Goal: Task Accomplishment & Management: Use online tool/utility

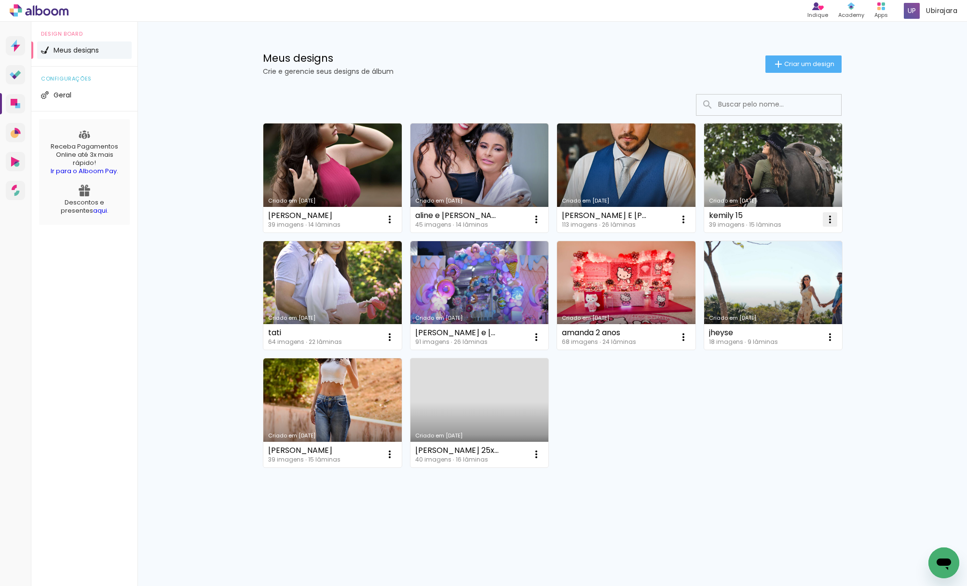
click at [833, 220] on iron-icon at bounding box center [831, 220] width 12 height 12
click at [786, 287] on span "Excluir" at bounding box center [776, 283] width 21 height 7
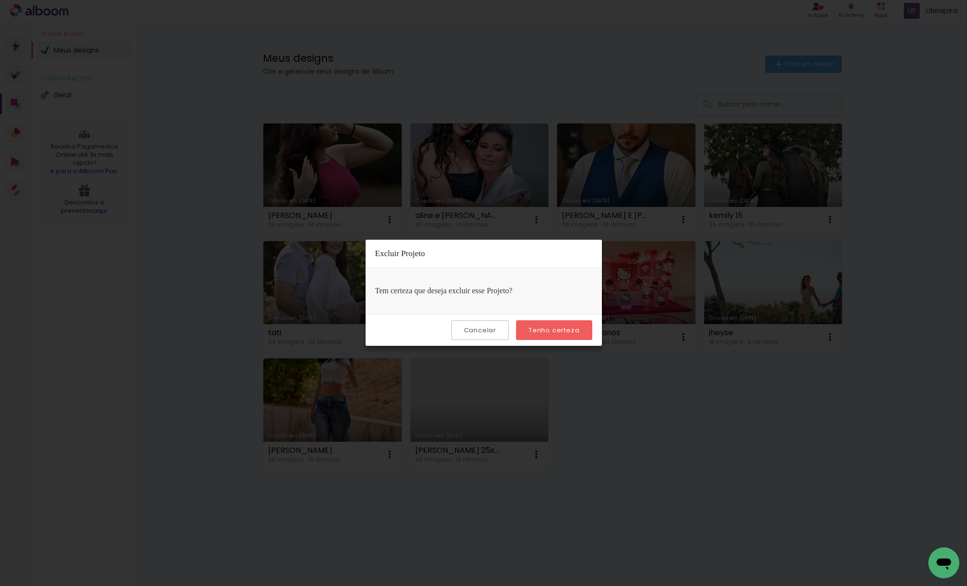
click at [0, 0] on slot "Tenho certeza" at bounding box center [0, 0] width 0 height 0
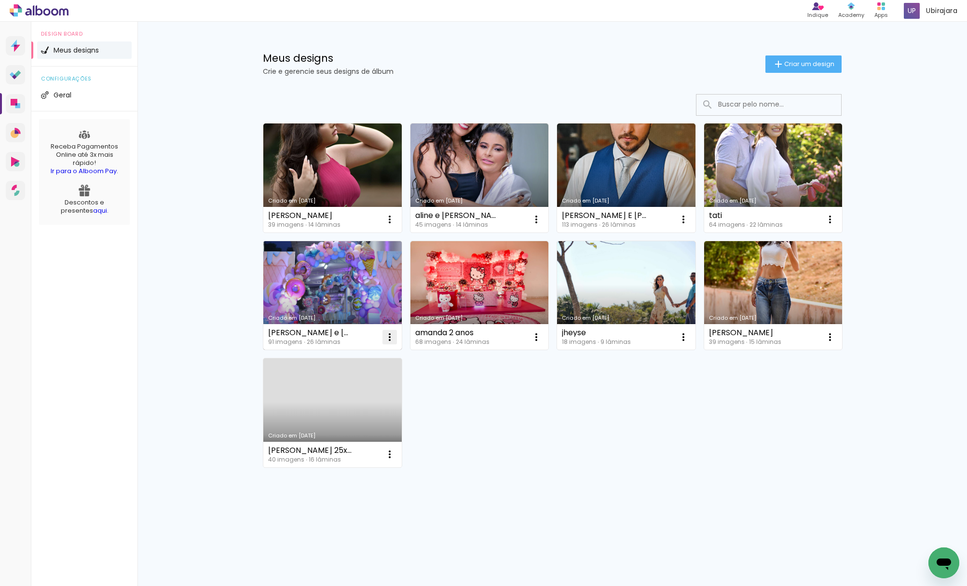
click at [388, 340] on iron-icon at bounding box center [390, 337] width 12 height 12
click at [336, 402] on span "Excluir" at bounding box center [335, 401] width 21 height 7
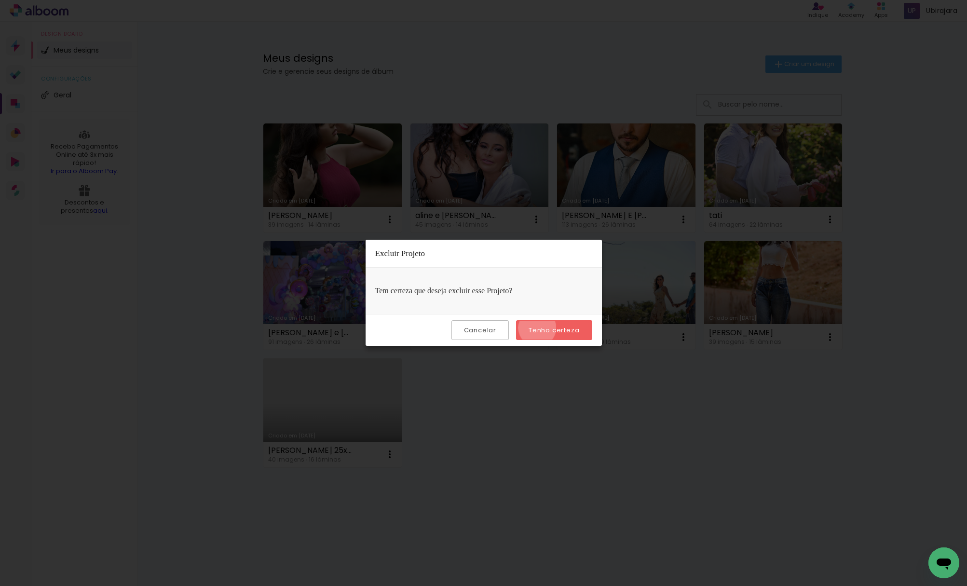
click at [0, 0] on slot "Tenho certeza" at bounding box center [0, 0] width 0 height 0
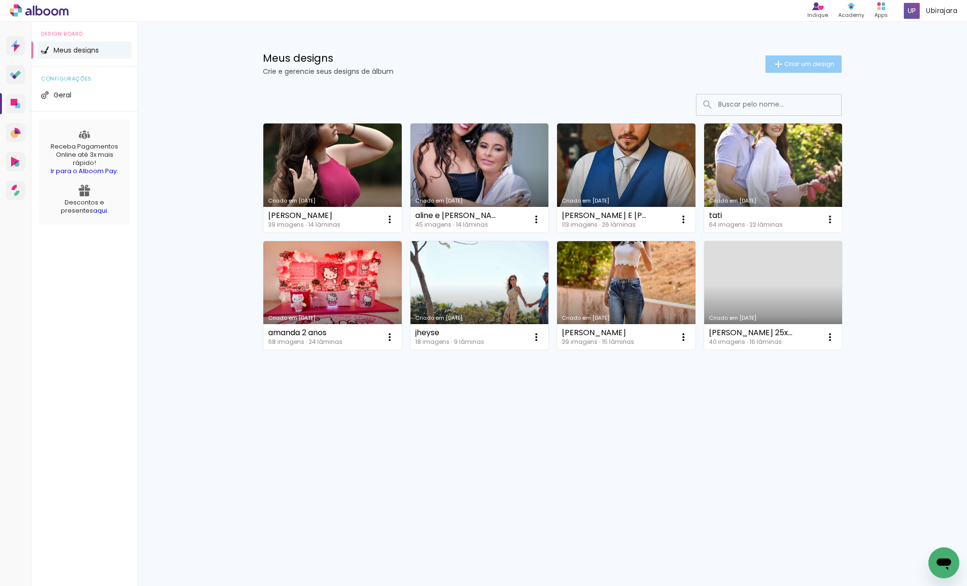
click at [819, 61] on span "Criar um design" at bounding box center [810, 64] width 50 height 6
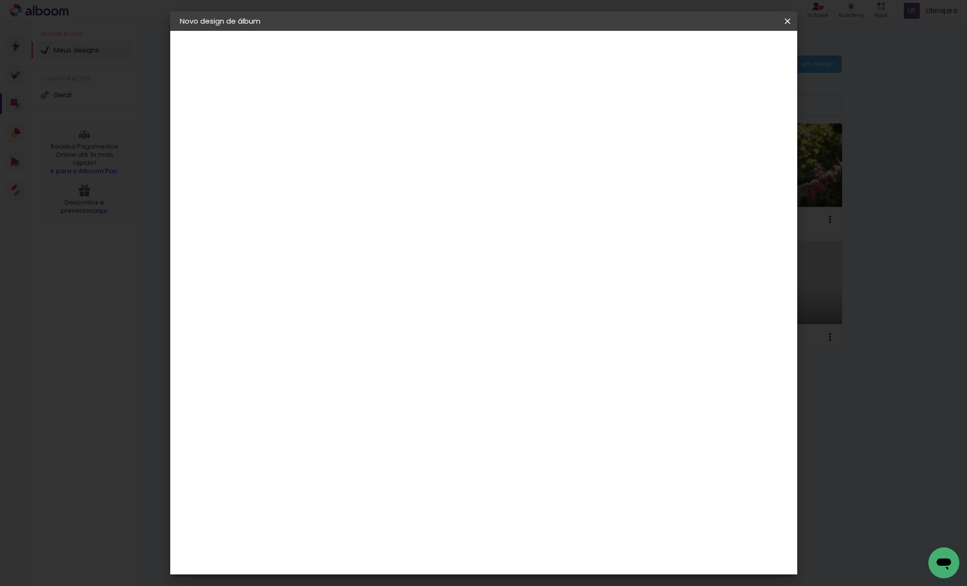
click at [338, 129] on input at bounding box center [338, 129] width 0 height 15
type input "samara e [PERSON_NAME]"
type paper-input "samara e [PERSON_NAME]"
click at [437, 51] on paper-button "Avançar" at bounding box center [412, 51] width 47 height 16
click at [388, 175] on paper-input-container at bounding box center [362, 184] width 104 height 22
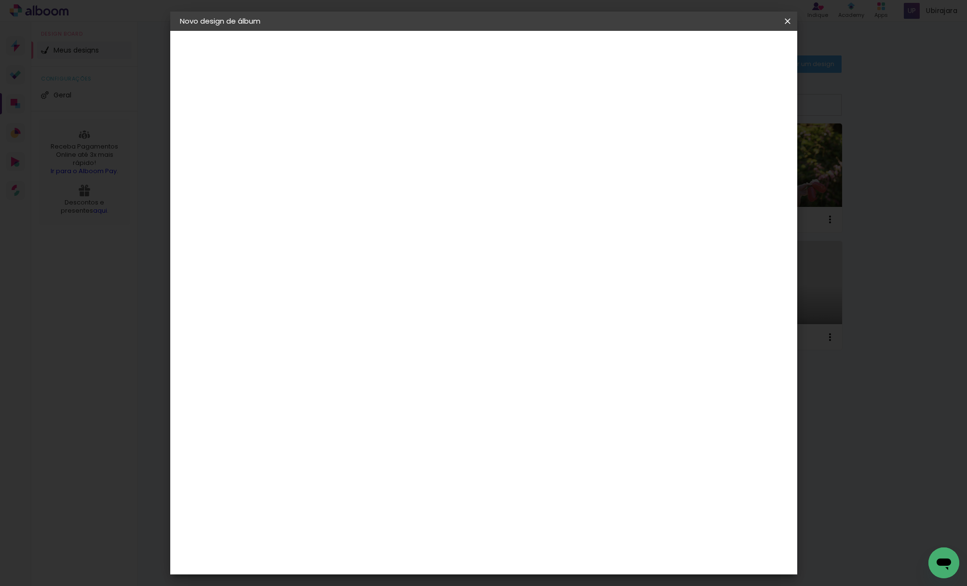
type input "profo"
type paper-input "profo"
click at [357, 217] on div "ProFox" at bounding box center [344, 218] width 26 height 8
click at [493, 152] on paper-item "Tamanho Livre" at bounding box center [450, 146] width 86 height 21
click at [493, 141] on paper-item "Tamanho Livre" at bounding box center [450, 146] width 86 height 21
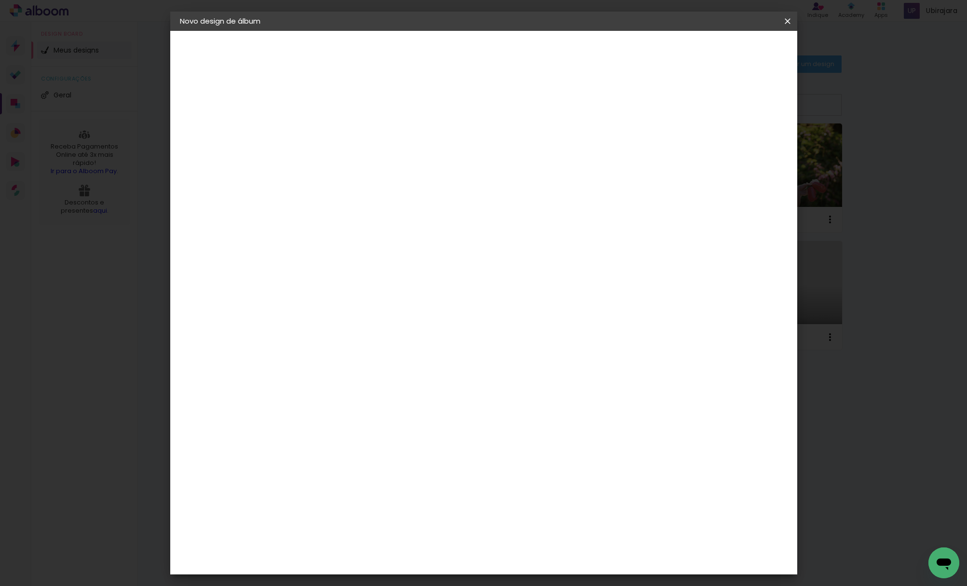
click at [357, 216] on div "ProFox" at bounding box center [344, 218] width 26 height 8
click at [357, 215] on div "ProFox" at bounding box center [344, 218] width 26 height 8
click at [328, 213] on paper-item "ProFox" at bounding box center [352, 217] width 85 height 21
click at [352, 184] on input "profo" at bounding box center [353, 184] width 78 height 12
type input "profox"
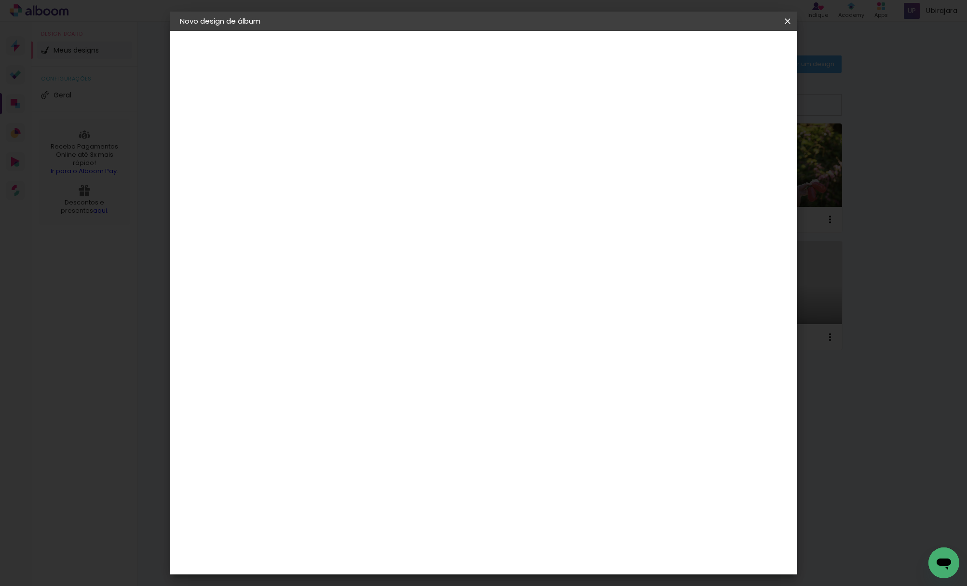
type paper-input "profox"
click at [317, 212] on img at bounding box center [321, 218] width 12 height 12
click at [320, 214] on img at bounding box center [321, 218] width 12 height 12
drag, startPoint x: 426, startPoint y: 279, endPoint x: 410, endPoint y: 268, distance: 18.7
click at [426, 113] on div "Fornecedor Escolha um fornecedor ou avance com o tamanho livre. Voltar Avançar" at bounding box center [401, 72] width 211 height 82
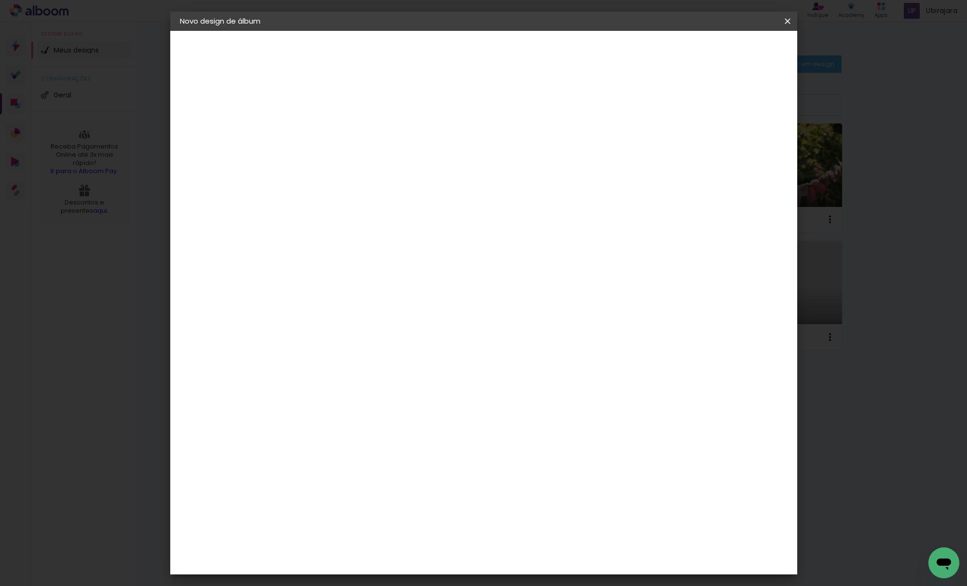
click at [384, 152] on input "[GEOGRAPHIC_DATA]" at bounding box center [349, 154] width 70 height 12
click at [463, 113] on div "Fornecedor Escolha um fornecedor ou avance com o tamanho livre. Voltar Avançar" at bounding box center [401, 72] width 211 height 82
click at [392, 184] on input "profox" at bounding box center [353, 184] width 78 height 12
type input "p"
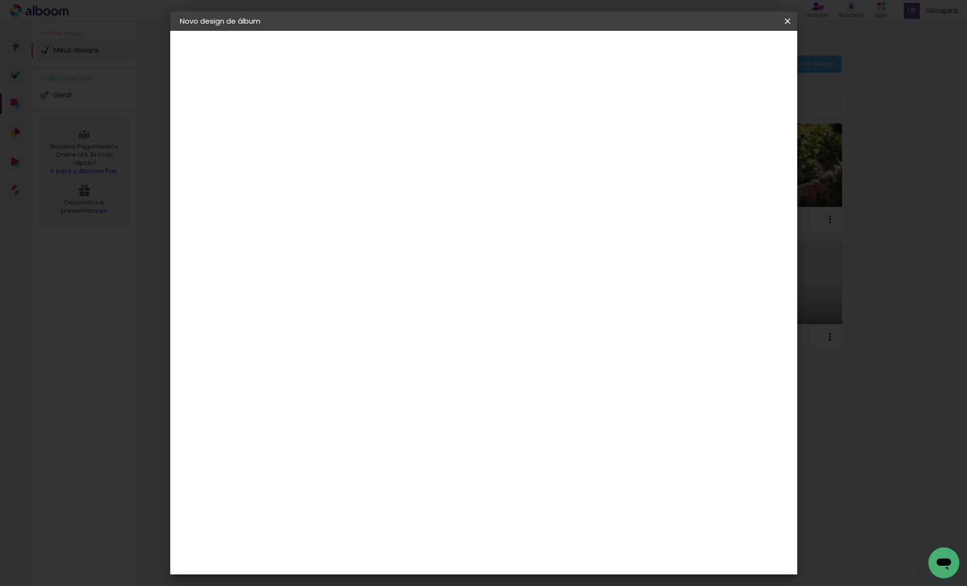
click at [357, 493] on div "ProFox" at bounding box center [344, 497] width 26 height 8
click at [518, 44] on paper-button "Avançar" at bounding box center [494, 51] width 47 height 16
click at [403, 273] on span "25 × 30" at bounding box center [380, 283] width 45 height 20
click at [0, 0] on slot "Avançar" at bounding box center [0, 0] width 0 height 0
click at [726, 51] on span "Iniciar design" at bounding box center [704, 51] width 44 height 7
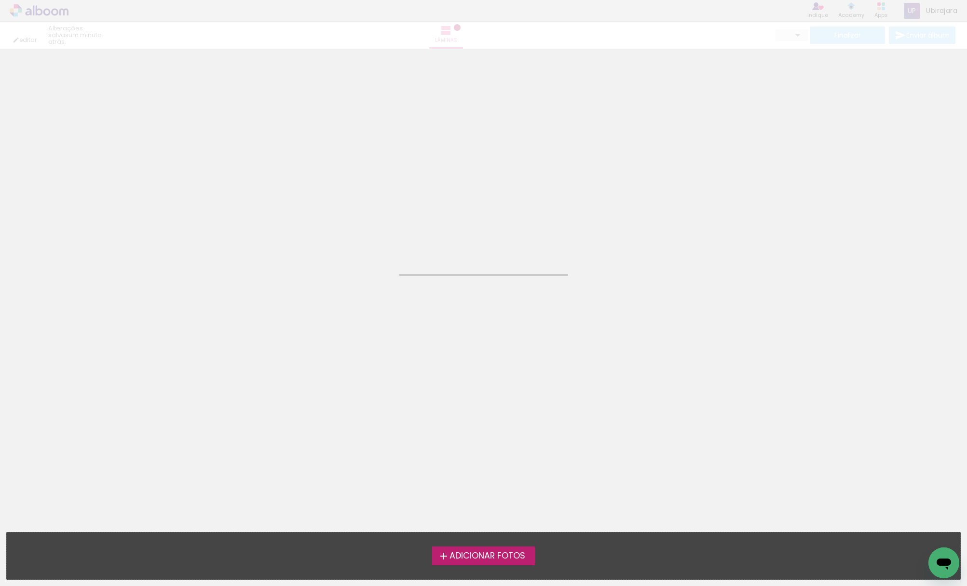
click at [489, 554] on span "Adicionar Fotos" at bounding box center [488, 556] width 76 height 9
click at [0, 0] on input "file" at bounding box center [0, 0] width 0 height 0
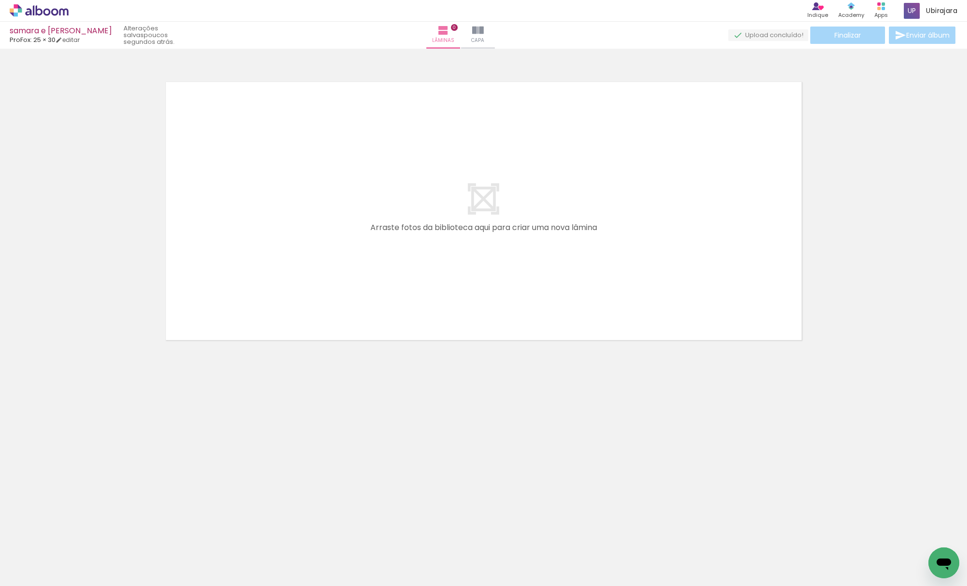
scroll to position [0, 524]
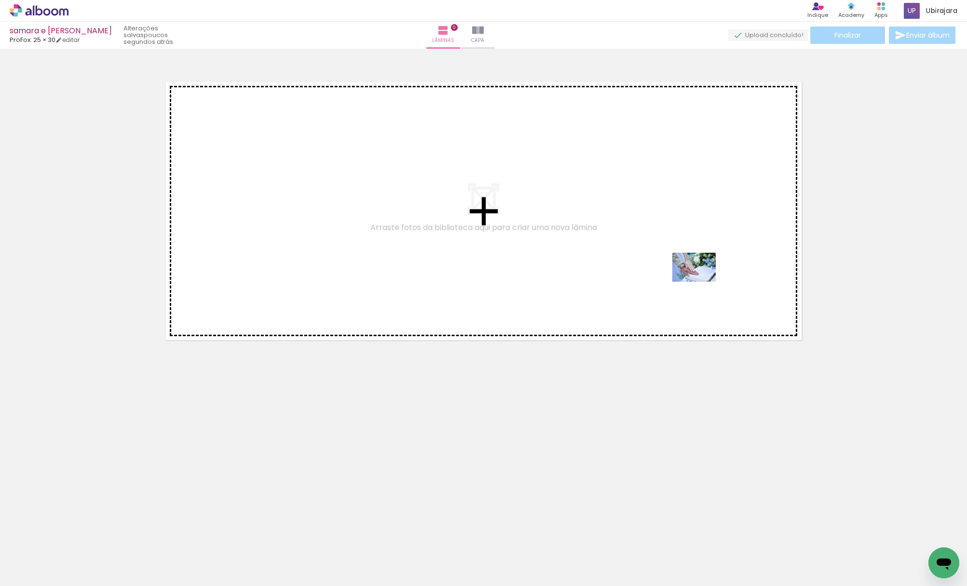
drag, startPoint x: 396, startPoint y: 554, endPoint x: 665, endPoint y: 314, distance: 360.6
click at [702, 281] on quentale-workspace at bounding box center [483, 293] width 967 height 586
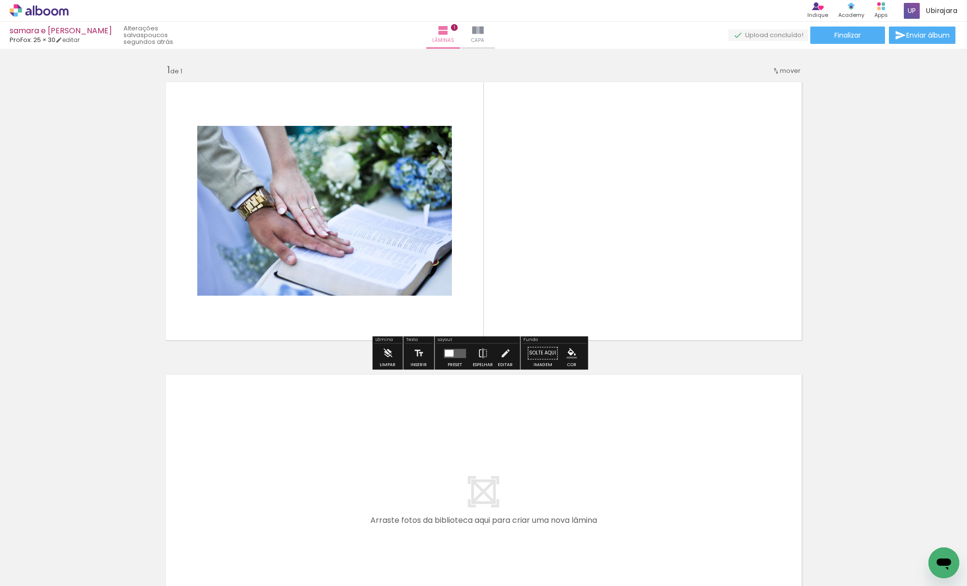
click at [457, 356] on quentale-layouter at bounding box center [455, 353] width 22 height 9
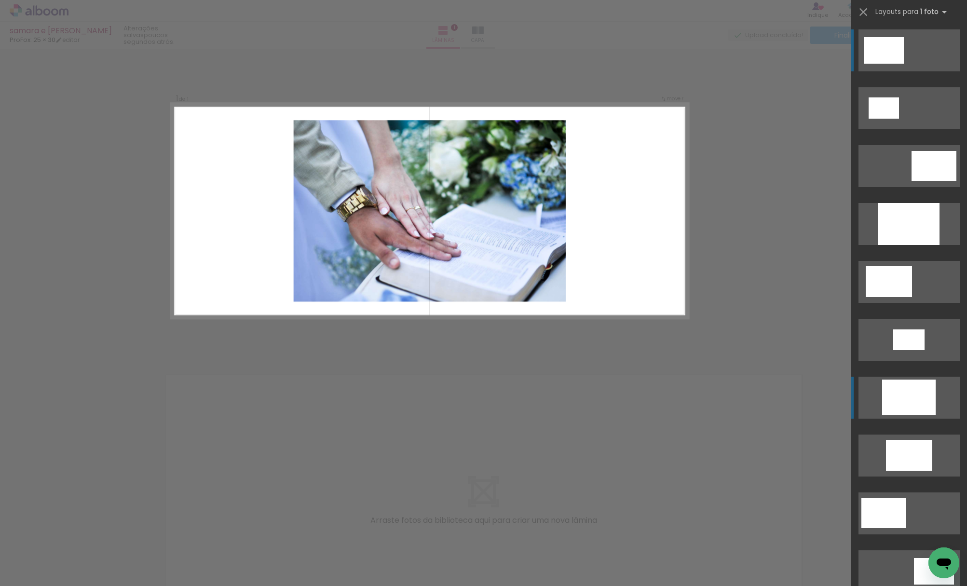
click at [920, 388] on div at bounding box center [910, 398] width 54 height 36
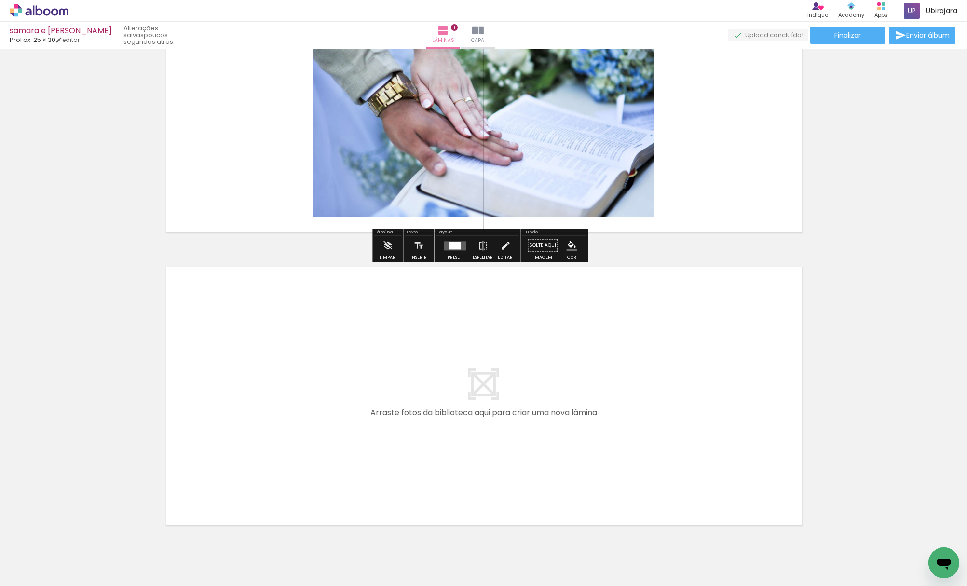
scroll to position [146, 0]
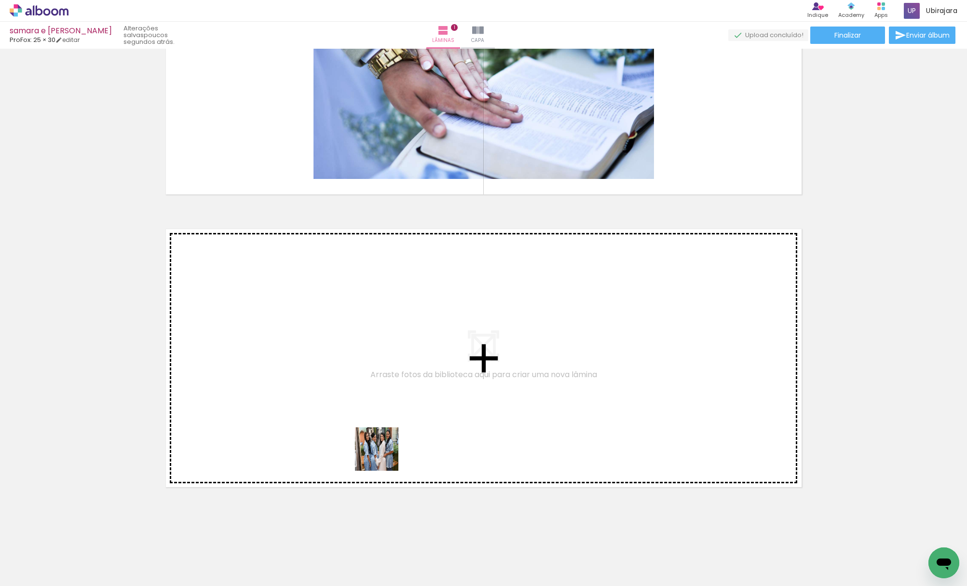
drag, startPoint x: 427, startPoint y: 554, endPoint x: 444, endPoint y: 512, distance: 45.4
click at [361, 417] on quentale-workspace at bounding box center [483, 293] width 967 height 586
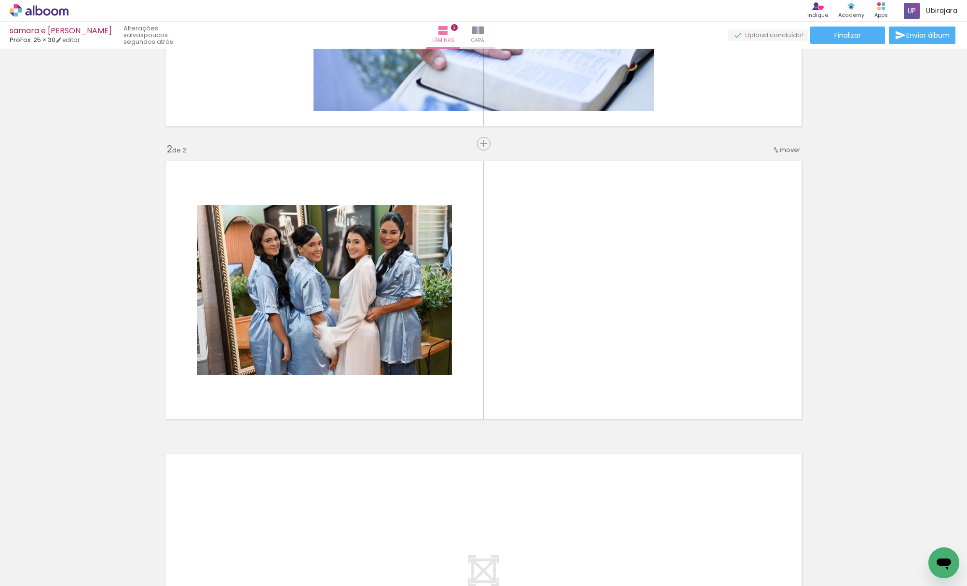
scroll to position [216, 0]
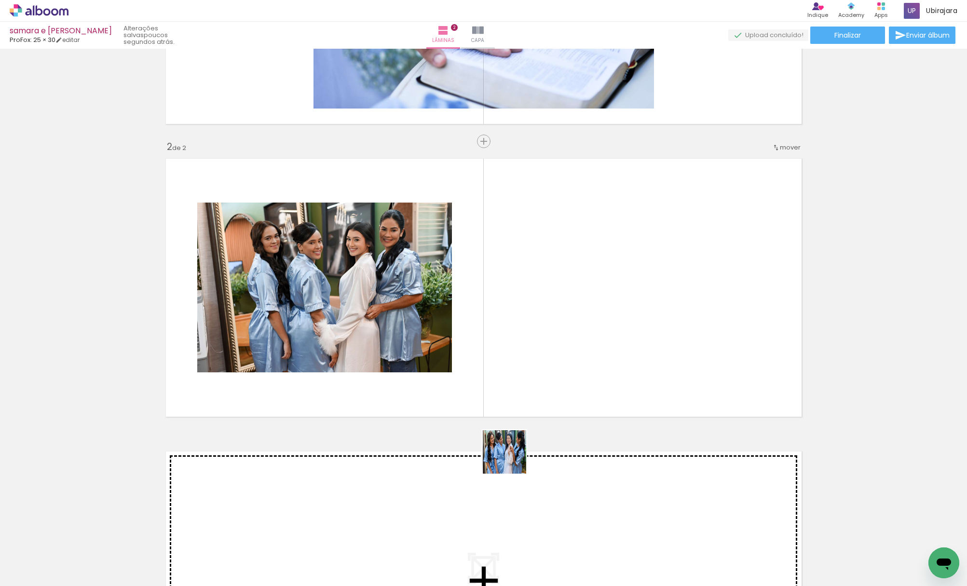
drag, startPoint x: 493, startPoint y: 553, endPoint x: 601, endPoint y: 267, distance: 305.9
click at [601, 267] on quentale-workspace at bounding box center [483, 293] width 967 height 586
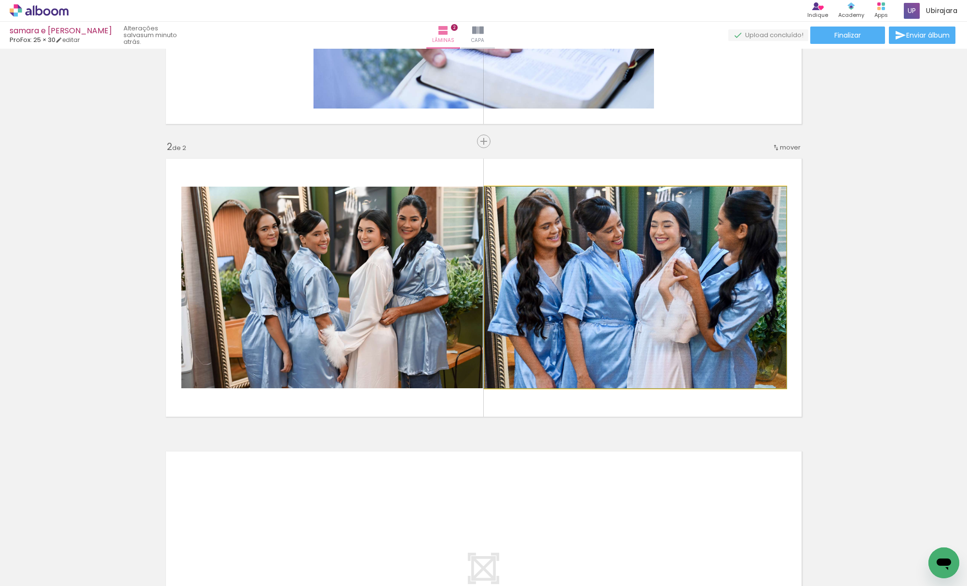
click at [655, 242] on quentale-photo at bounding box center [636, 288] width 302 height 202
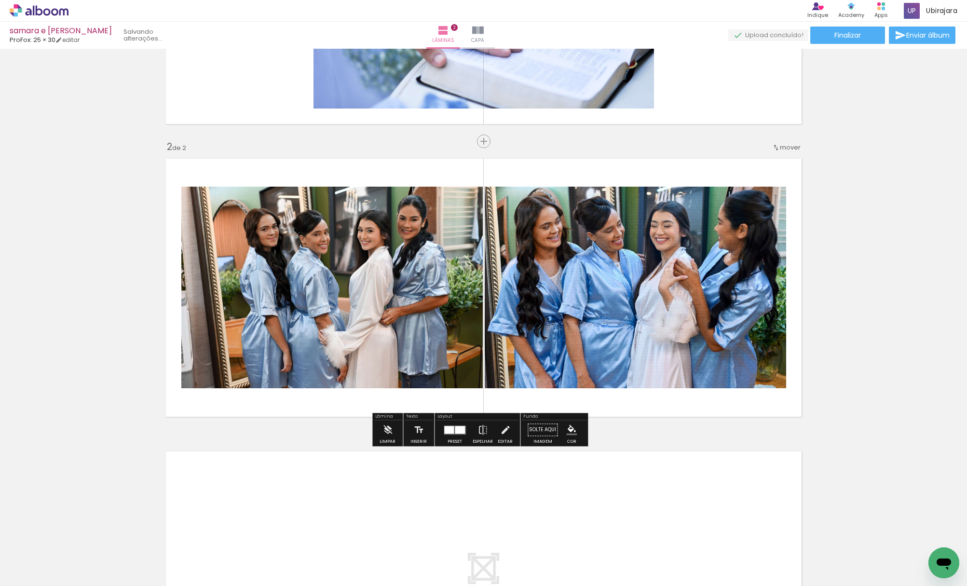
click at [665, 243] on quentale-photo at bounding box center [636, 288] width 302 height 202
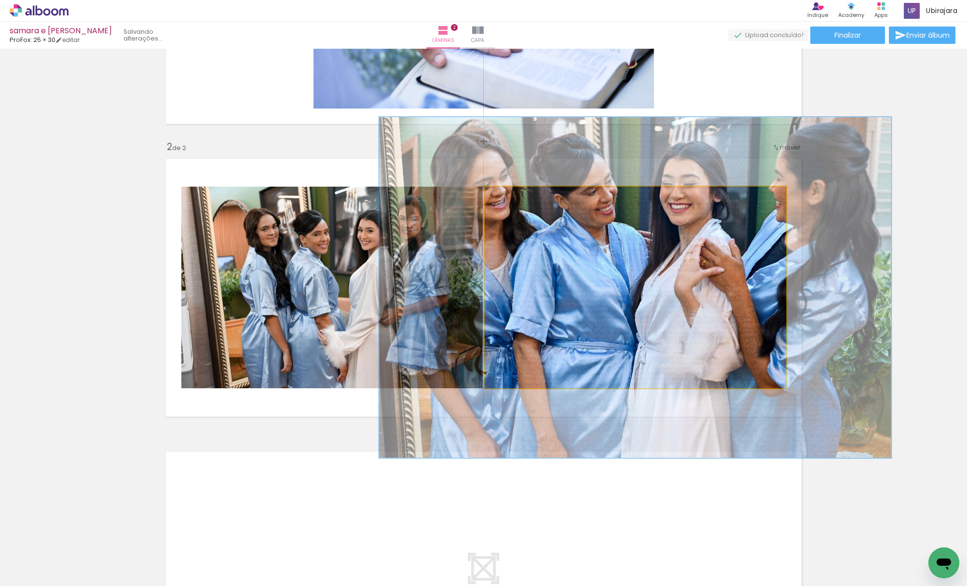
click at [533, 203] on div at bounding box center [531, 196] width 15 height 15
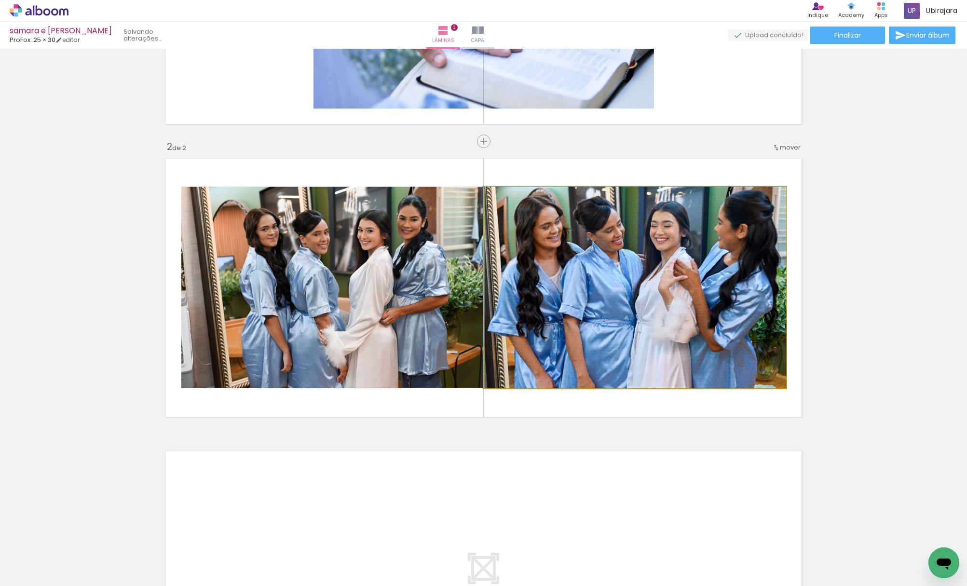
drag, startPoint x: 528, startPoint y: 199, endPoint x: 453, endPoint y: 199, distance: 75.3
type paper-slider "100"
click at [0, 0] on slot at bounding box center [0, 0] width 0 height 0
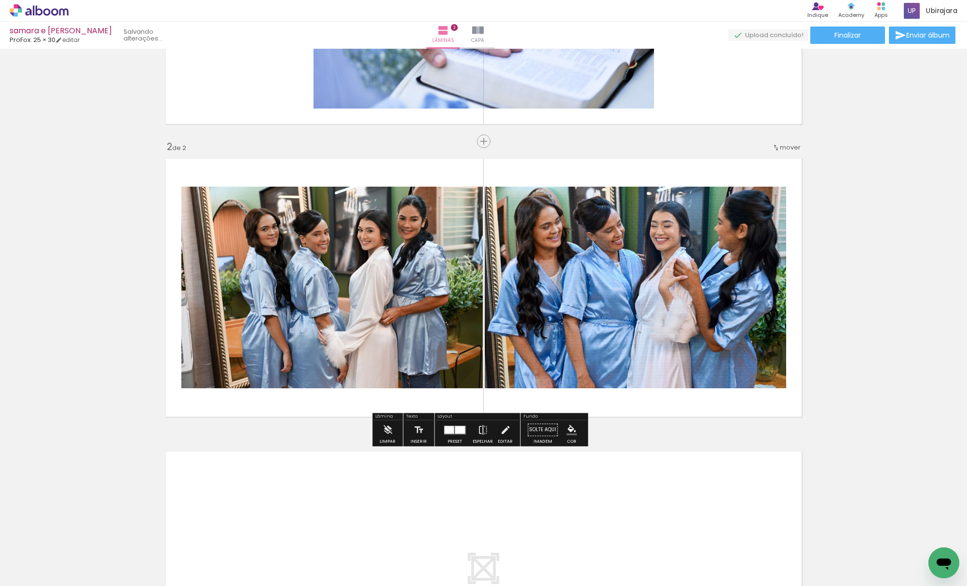
click at [896, 229] on div "Inserir lâmina 1 de 2 Inserir lâmina 2 de 2" at bounding box center [483, 275] width 967 height 879
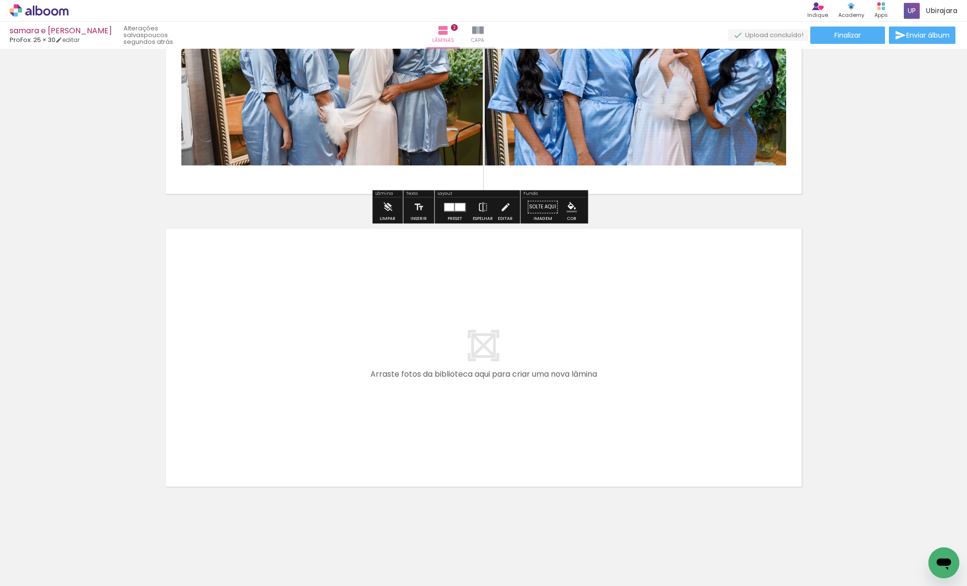
scroll to position [0, 0]
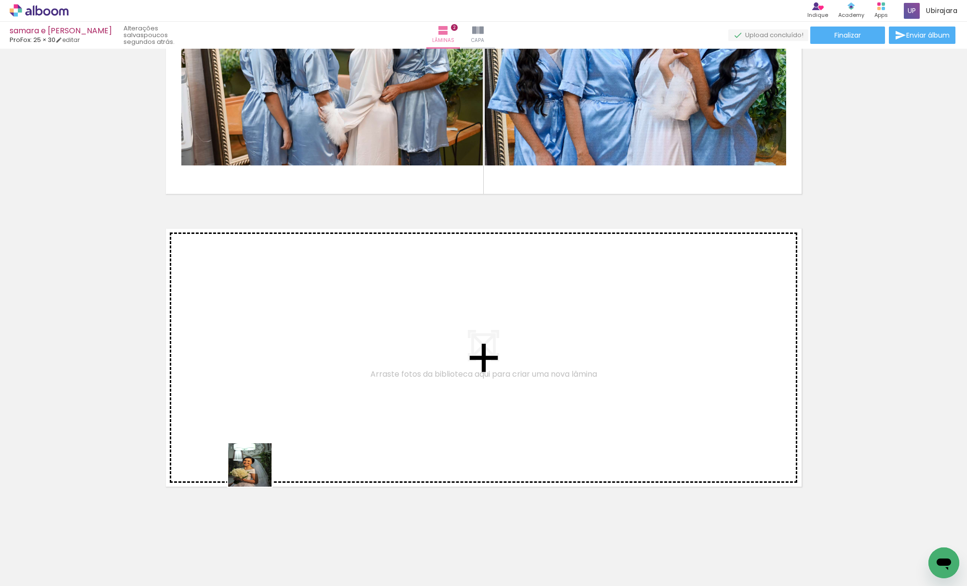
drag, startPoint x: 93, startPoint y: 558, endPoint x: 340, endPoint y: 420, distance: 282.3
click at [340, 420] on quentale-workspace at bounding box center [483, 293] width 967 height 586
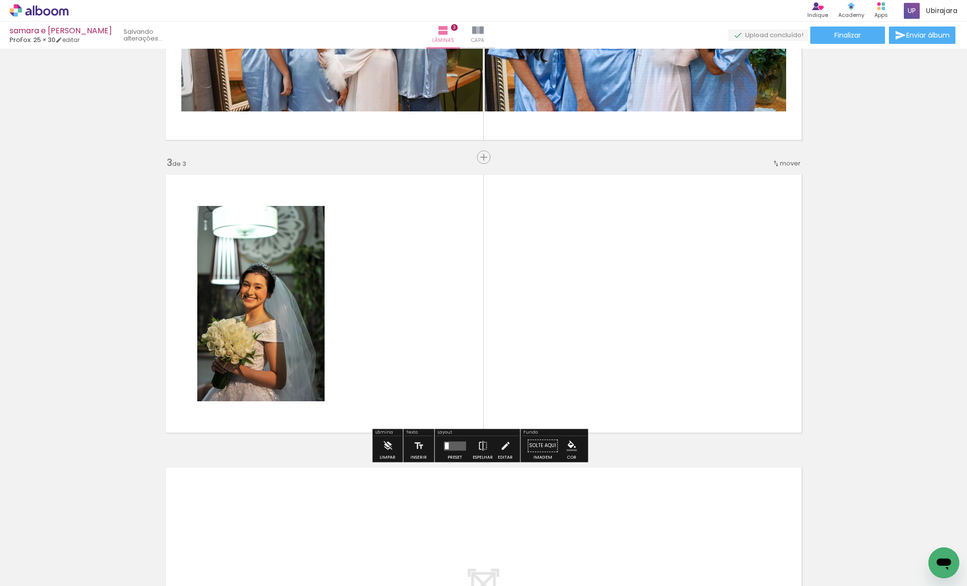
scroll to position [509, 0]
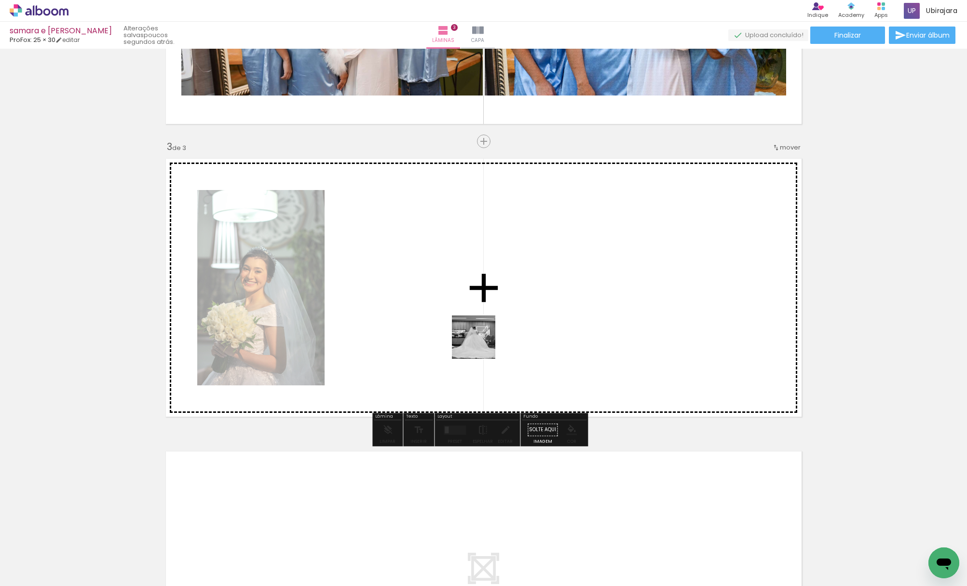
drag, startPoint x: 155, startPoint y: 547, endPoint x: 510, endPoint y: 335, distance: 412.8
click at [529, 316] on quentale-workspace at bounding box center [483, 293] width 967 height 586
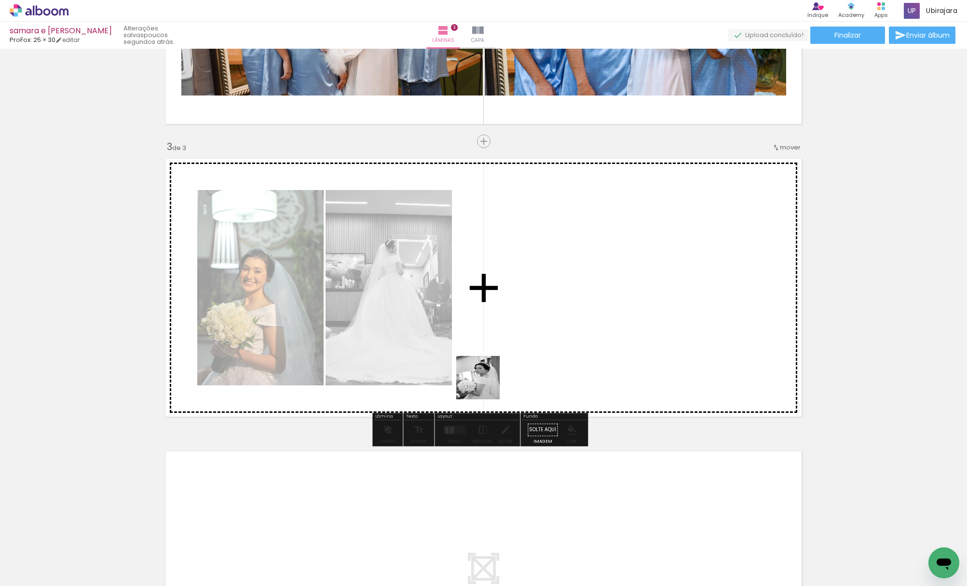
drag, startPoint x: 209, startPoint y: 557, endPoint x: 700, endPoint y: 278, distance: 564.0
click at [700, 278] on quentale-workspace at bounding box center [483, 293] width 967 height 586
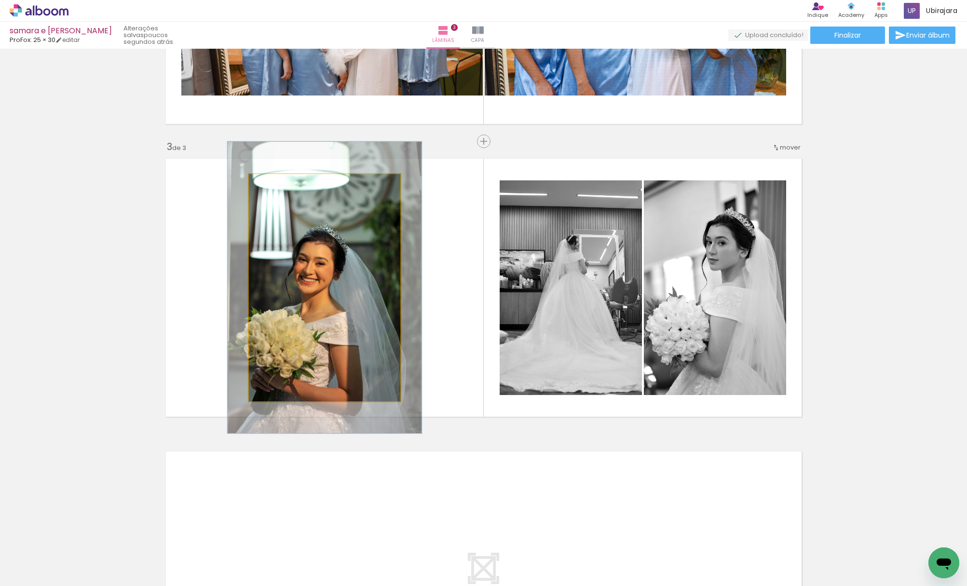
drag, startPoint x: 263, startPoint y: 183, endPoint x: 272, endPoint y: 184, distance: 9.2
type paper-slider "128"
click at [273, 184] on div at bounding box center [280, 184] width 15 height 15
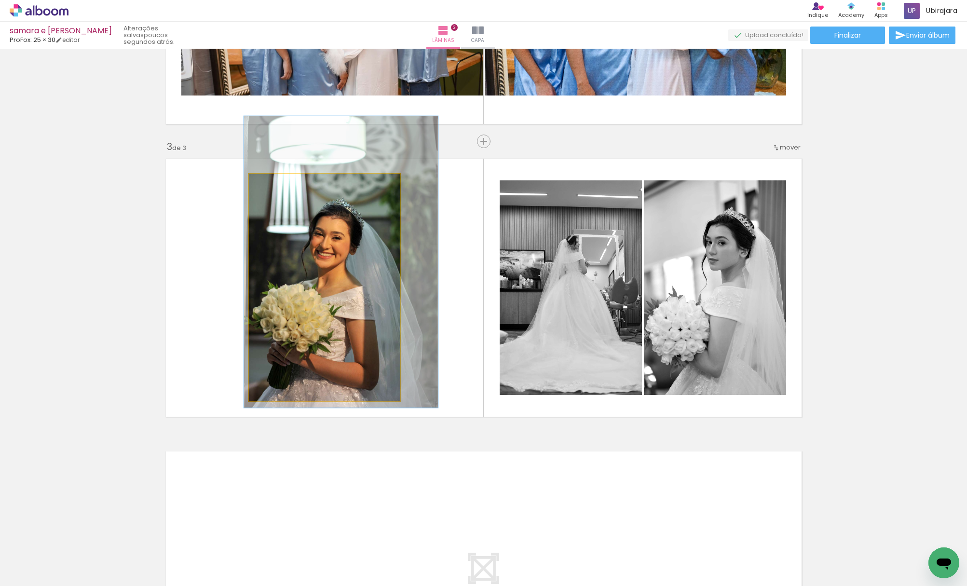
drag, startPoint x: 318, startPoint y: 257, endPoint x: 335, endPoint y: 231, distance: 30.4
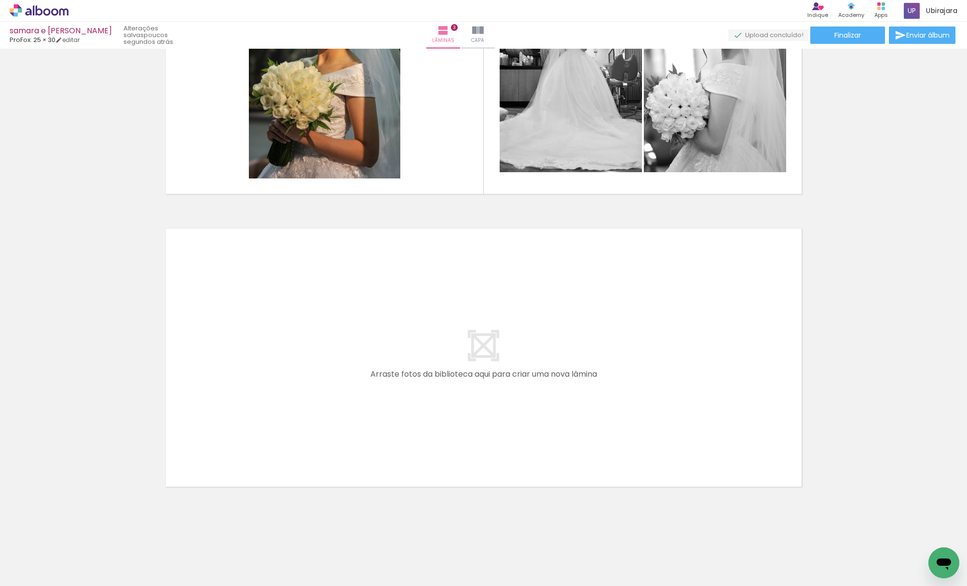
scroll to position [0, 1092]
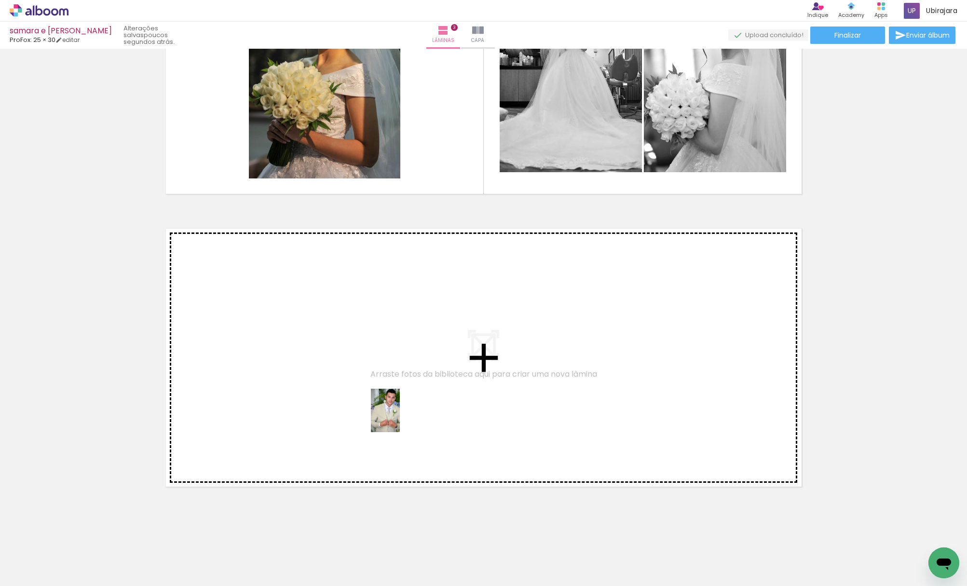
drag, startPoint x: 369, startPoint y: 561, endPoint x: 400, endPoint y: 418, distance: 146.1
click at [400, 418] on quentale-workspace at bounding box center [483, 293] width 967 height 586
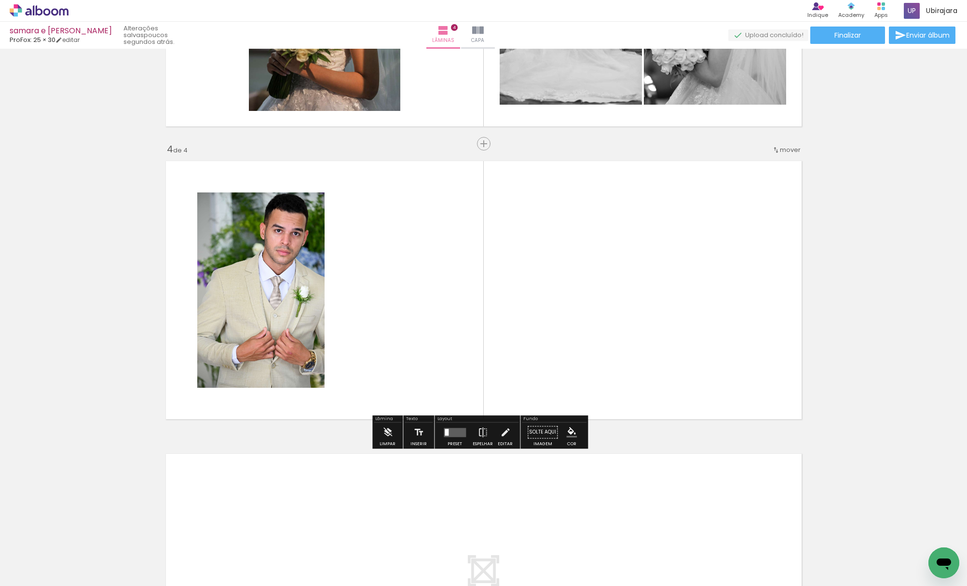
scroll to position [802, 0]
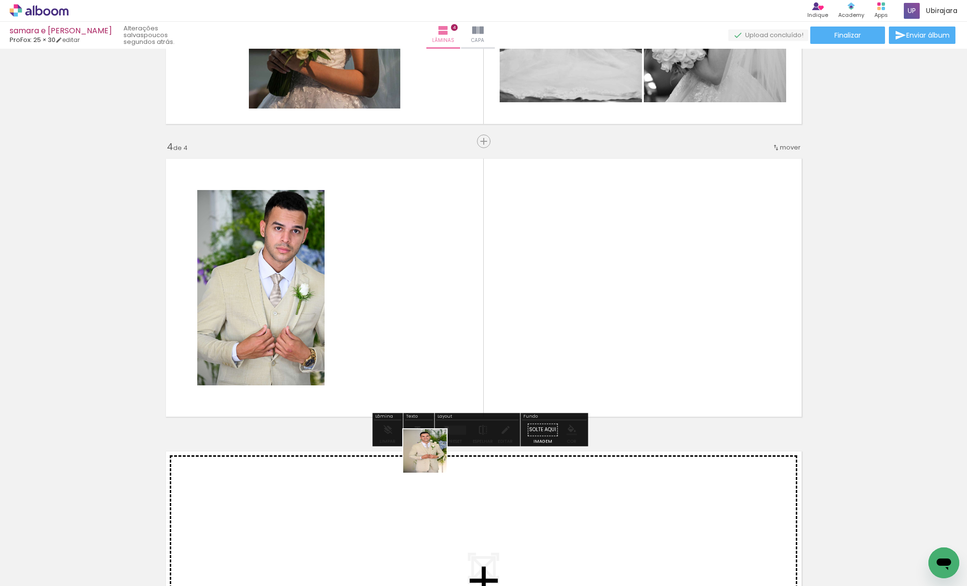
drag, startPoint x: 416, startPoint y: 558, endPoint x: 441, endPoint y: 312, distance: 247.8
click at [441, 312] on quentale-workspace at bounding box center [483, 293] width 967 height 586
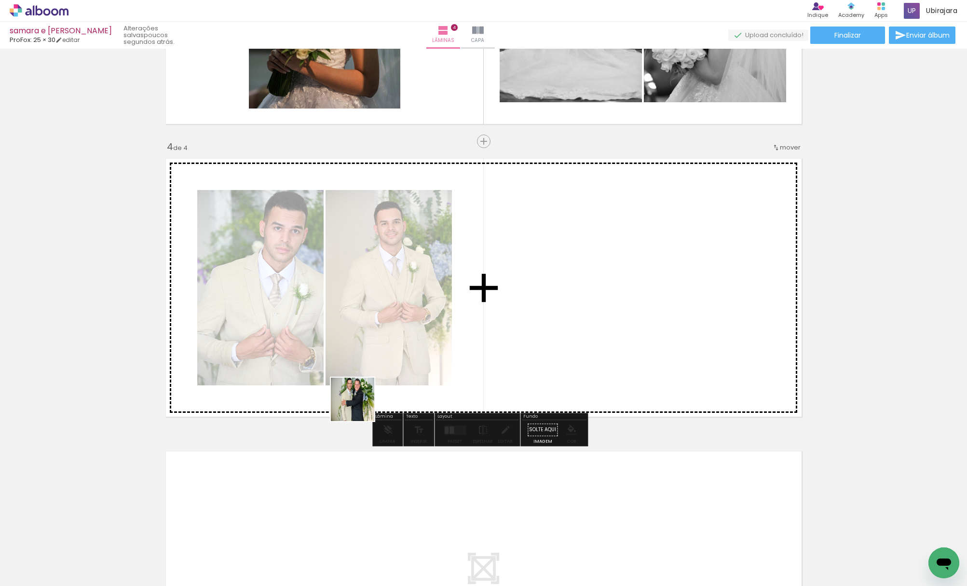
drag, startPoint x: 318, startPoint y: 553, endPoint x: 401, endPoint y: 332, distance: 236.1
click at [402, 332] on quentale-workspace at bounding box center [483, 293] width 967 height 586
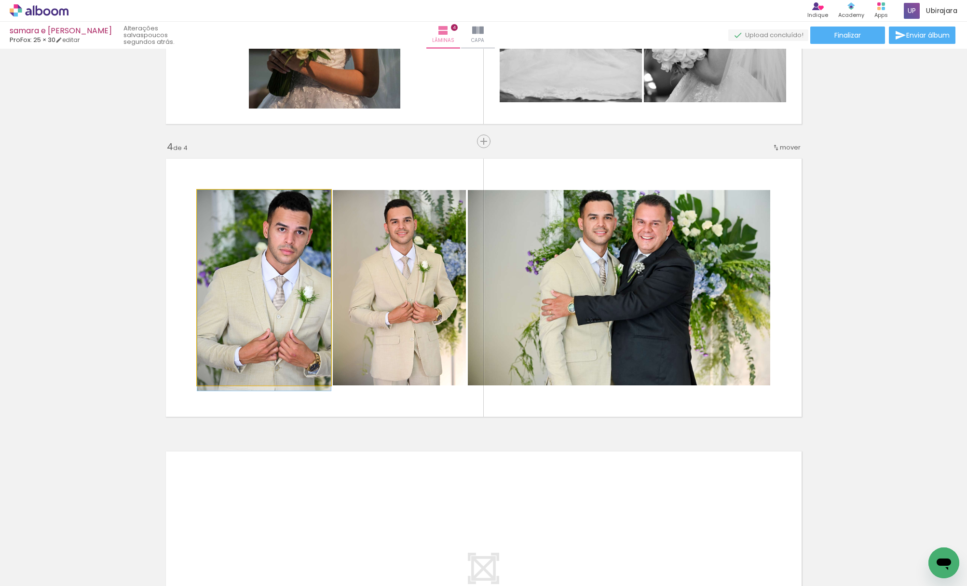
drag, startPoint x: 267, startPoint y: 323, endPoint x: 265, endPoint y: 333, distance: 10.3
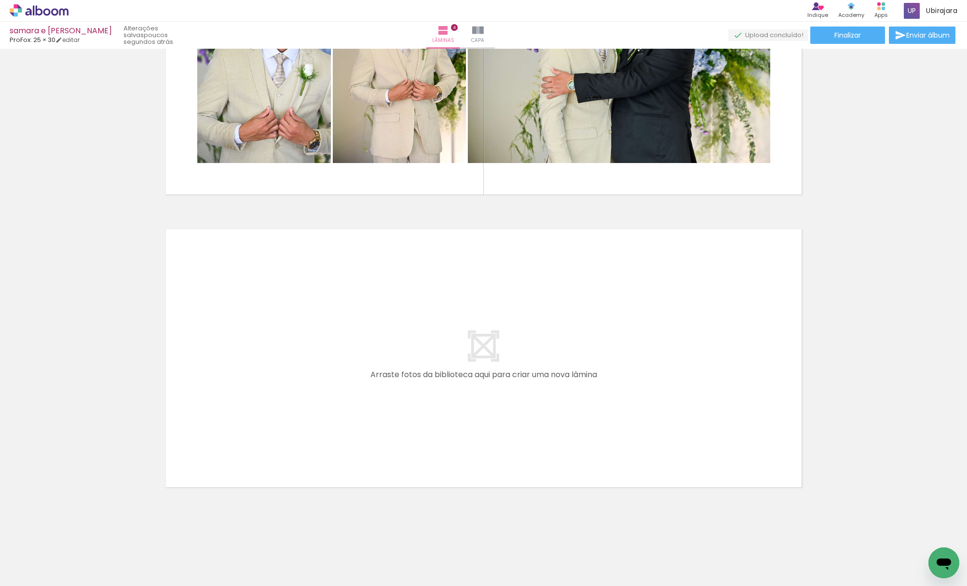
scroll to position [0, 0]
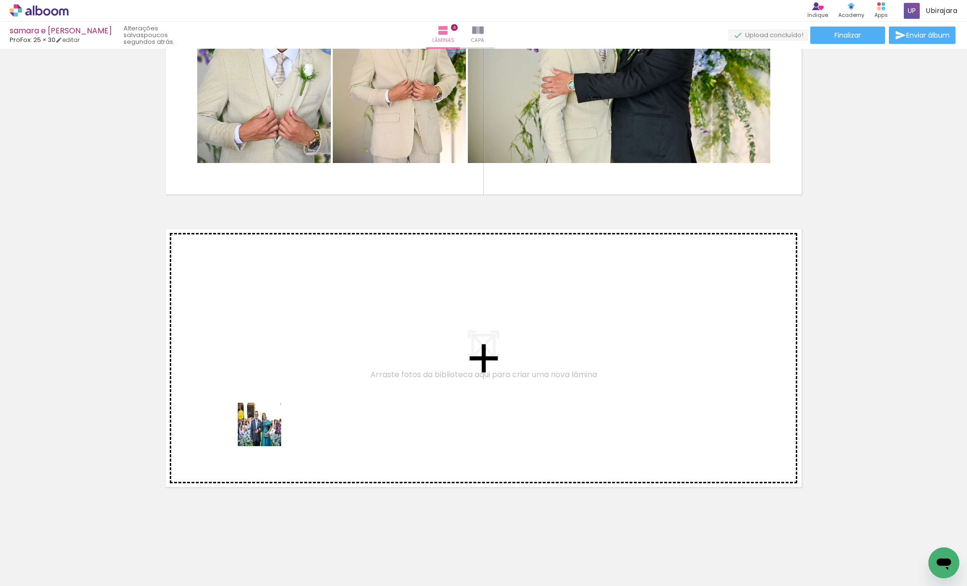
drag, startPoint x: 268, startPoint y: 556, endPoint x: 267, endPoint y: 420, distance: 136.1
click at [267, 420] on quentale-workspace at bounding box center [483, 293] width 967 height 586
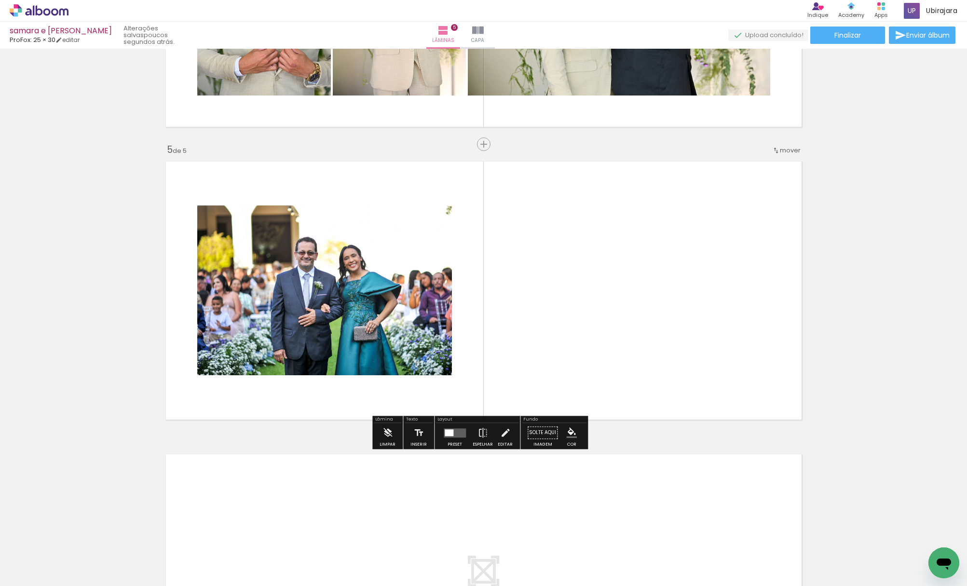
scroll to position [1094, 0]
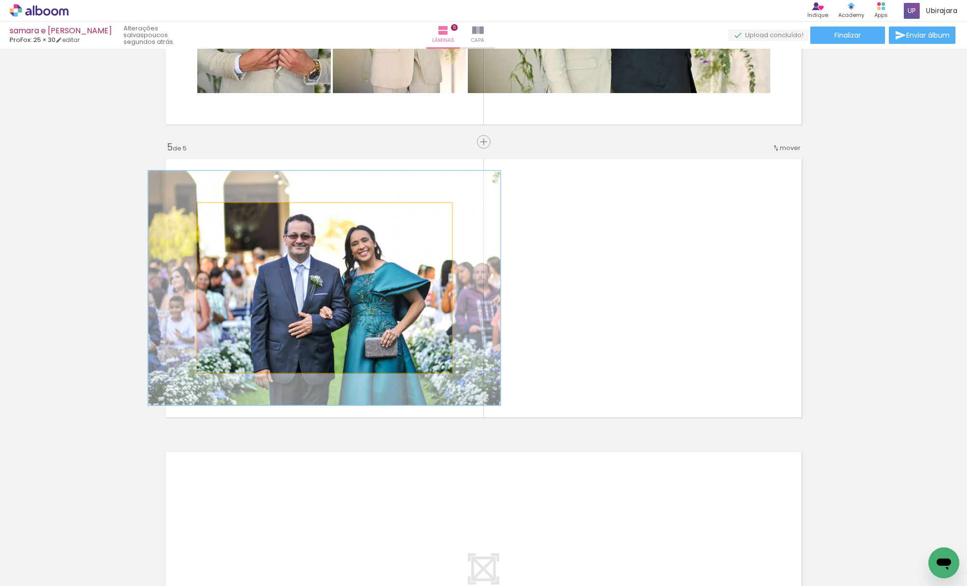
drag, startPoint x: 214, startPoint y: 213, endPoint x: 226, endPoint y: 217, distance: 13.1
type paper-slider "138"
click at [228, 217] on div at bounding box center [232, 213] width 9 height 9
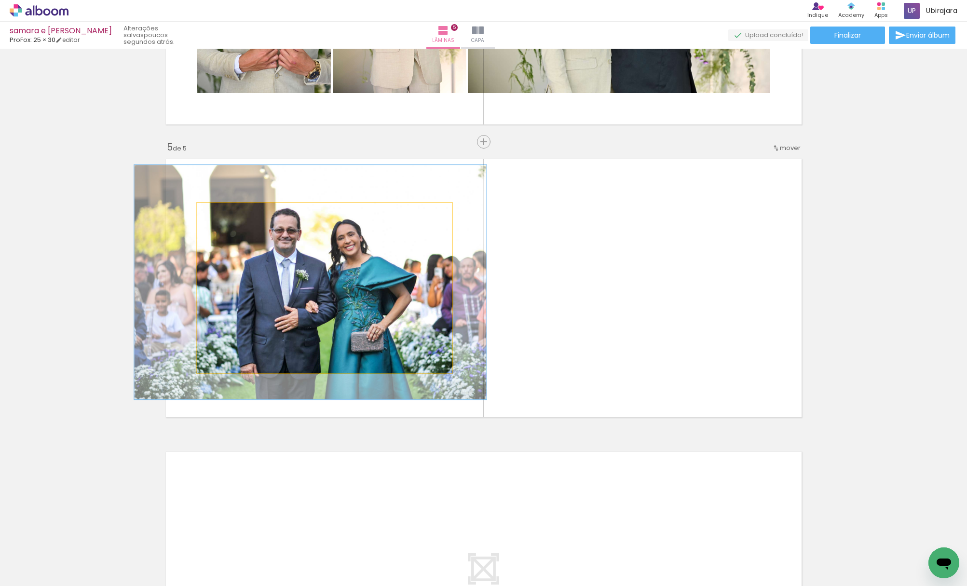
drag, startPoint x: 403, startPoint y: 304, endPoint x: 389, endPoint y: 298, distance: 15.1
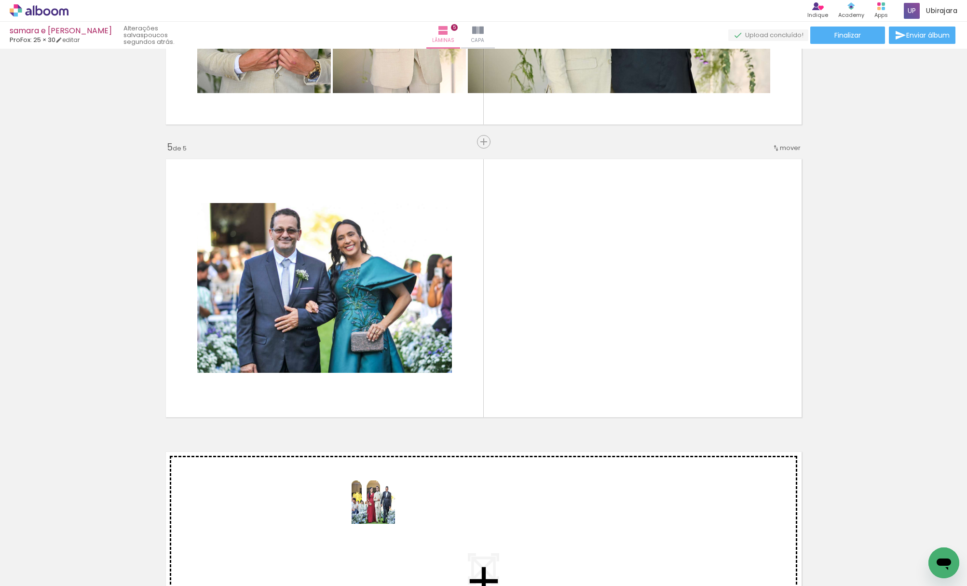
drag, startPoint x: 320, startPoint y: 558, endPoint x: 560, endPoint y: 332, distance: 329.4
click at [560, 332] on quentale-workspace at bounding box center [483, 293] width 967 height 586
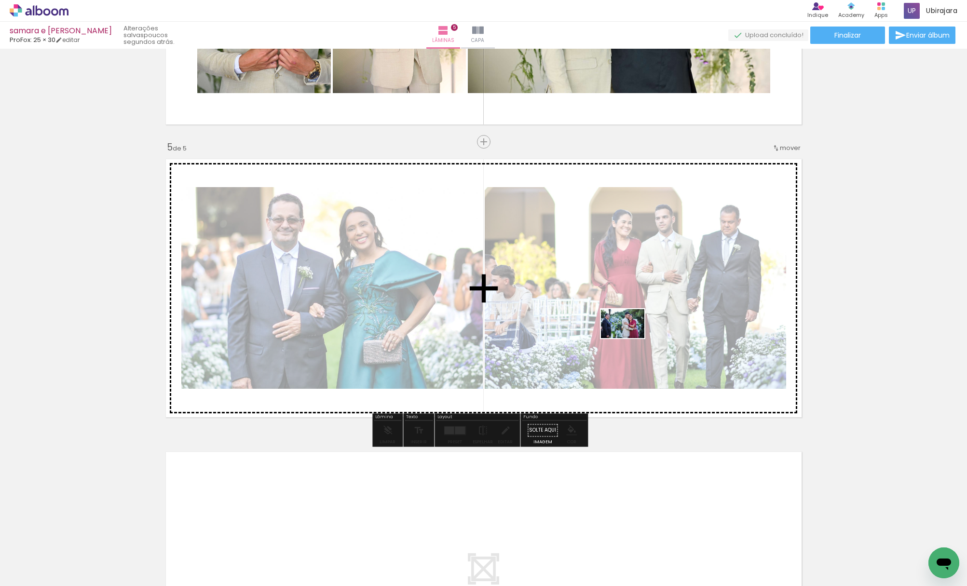
drag, startPoint x: 370, startPoint y: 550, endPoint x: 630, endPoint y: 338, distance: 335.8
click at [630, 338] on quentale-workspace at bounding box center [483, 293] width 967 height 586
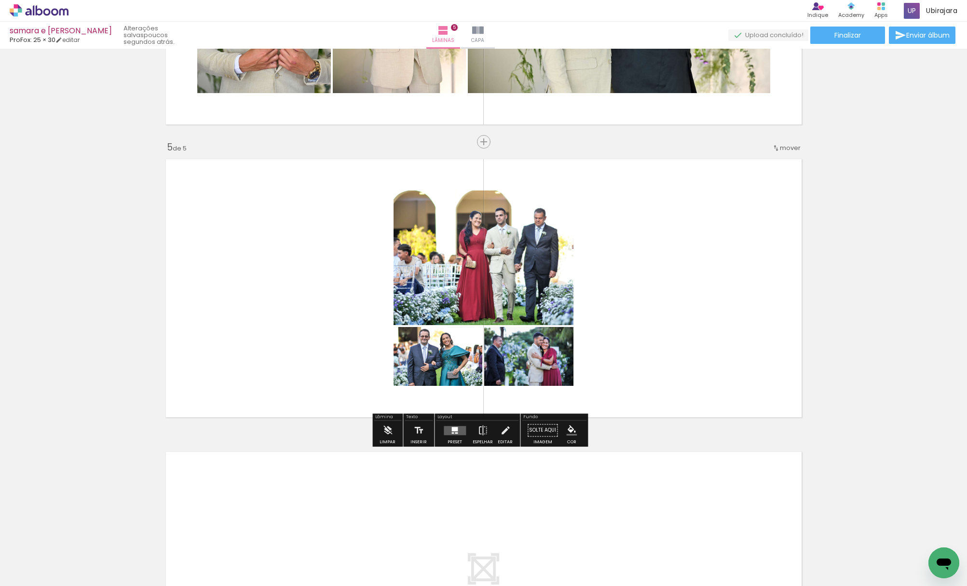
click at [452, 432] on div at bounding box center [453, 432] width 2 height 1
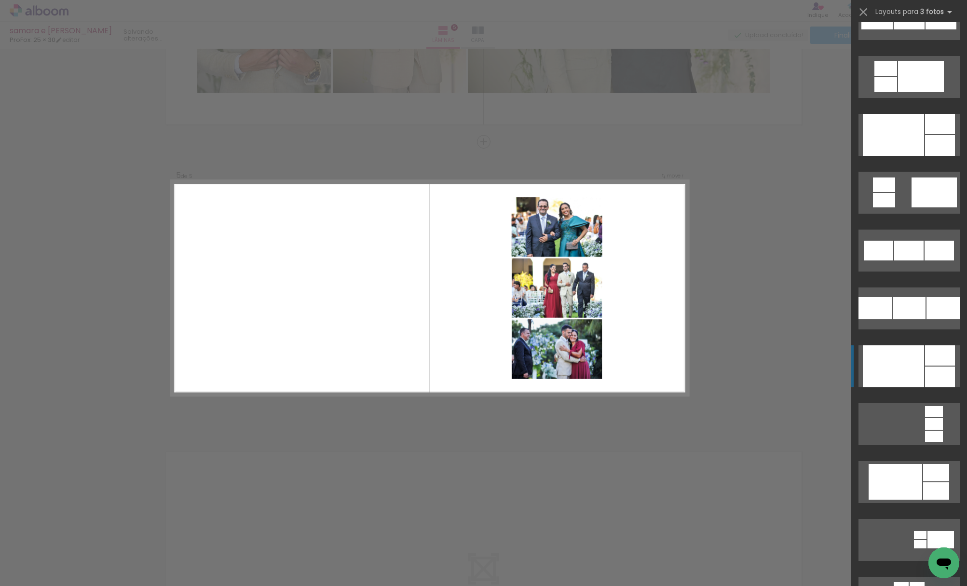
scroll to position [1225, 0]
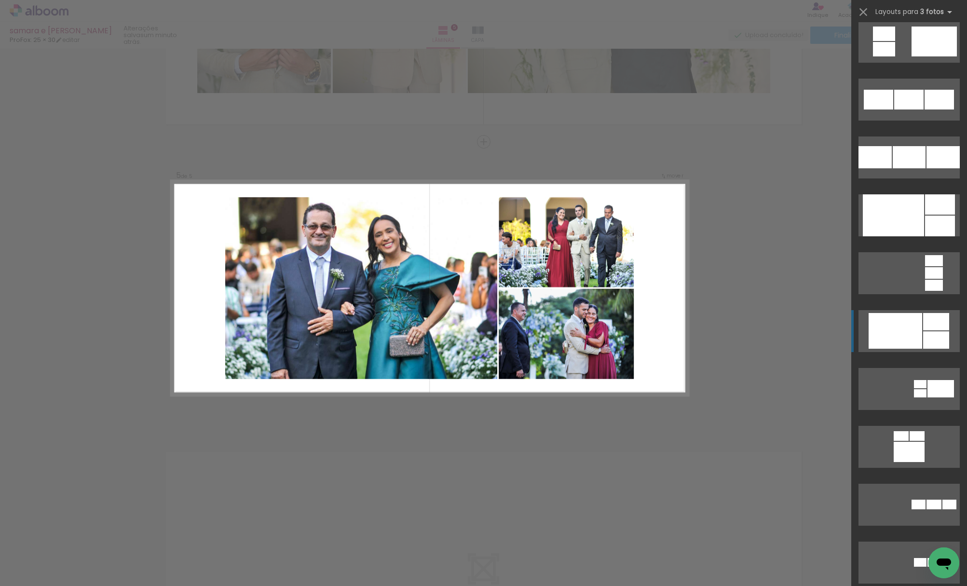
click at [887, 330] on div at bounding box center [896, 331] width 54 height 36
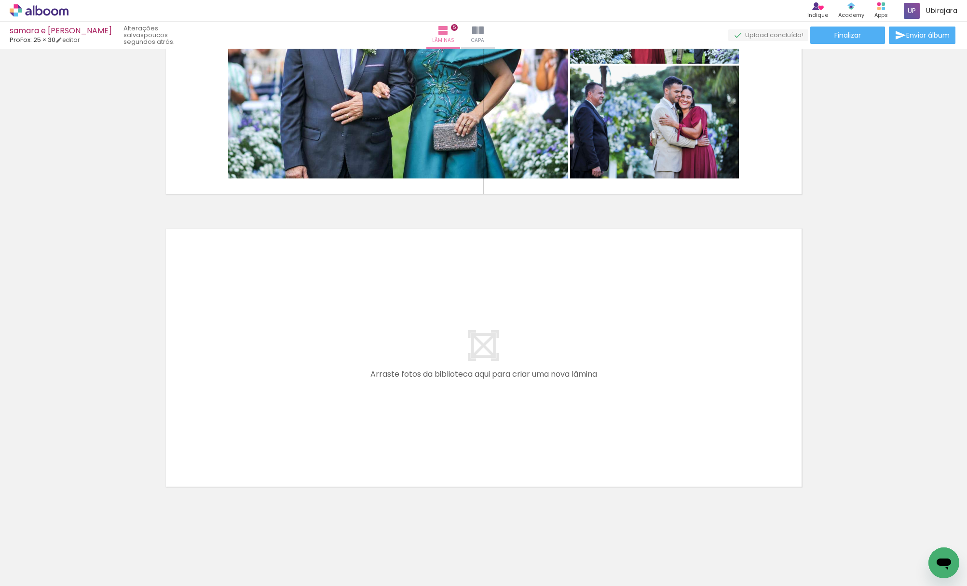
scroll to position [0, 0]
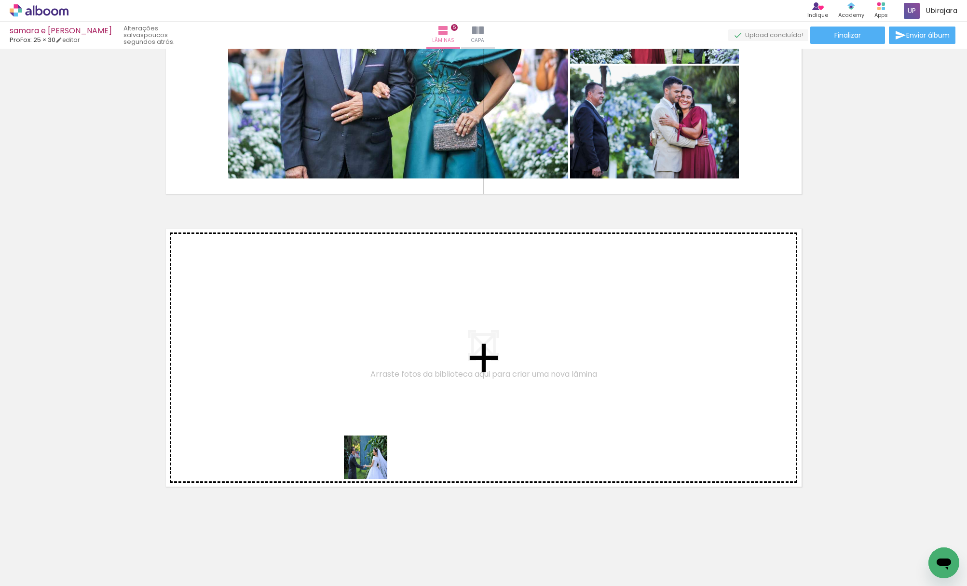
drag, startPoint x: 410, startPoint y: 563, endPoint x: 331, endPoint y: 385, distance: 195.0
click at [331, 385] on quentale-workspace at bounding box center [483, 293] width 967 height 586
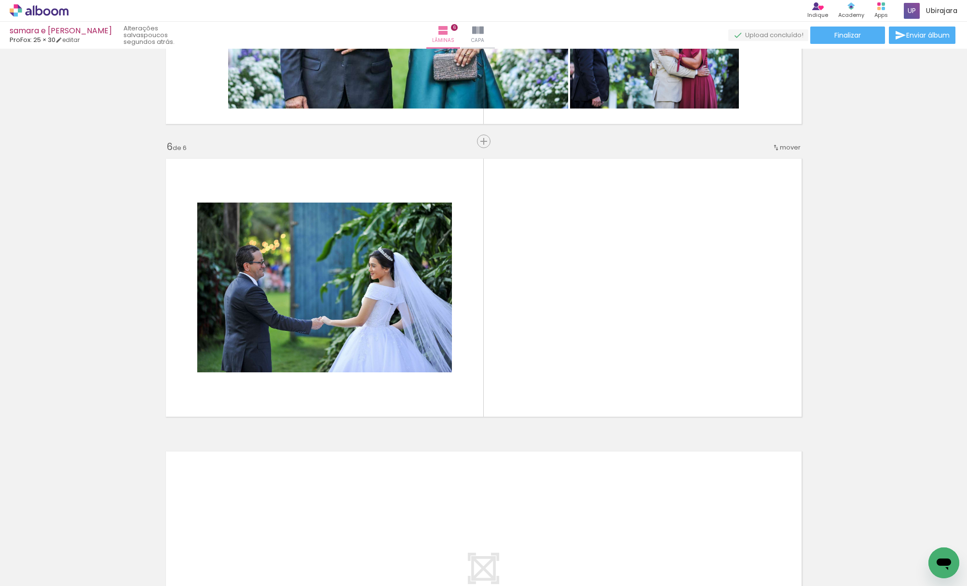
scroll to position [0, 69]
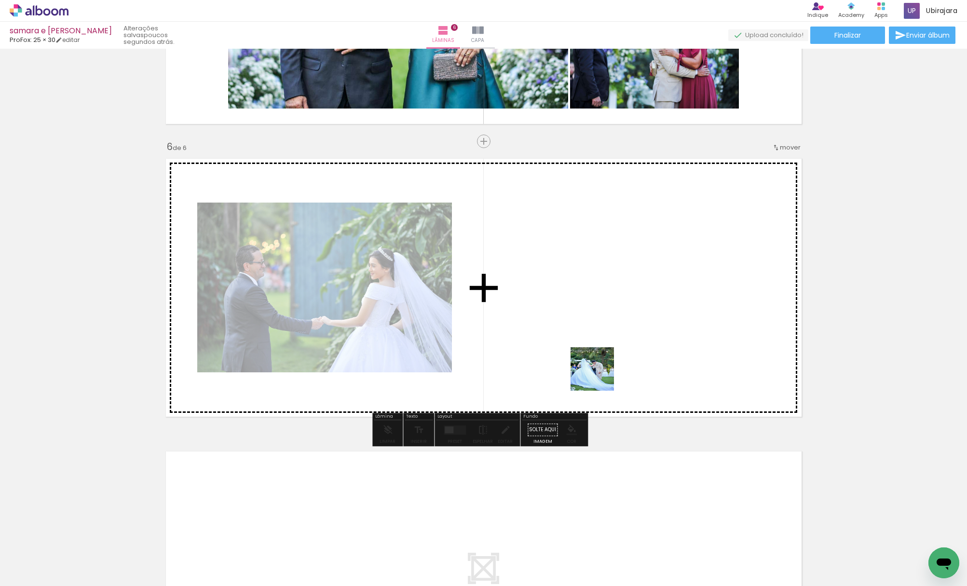
drag, startPoint x: 469, startPoint y: 555, endPoint x: 624, endPoint y: 342, distance: 264.3
click at [624, 342] on quentale-workspace at bounding box center [483, 293] width 967 height 586
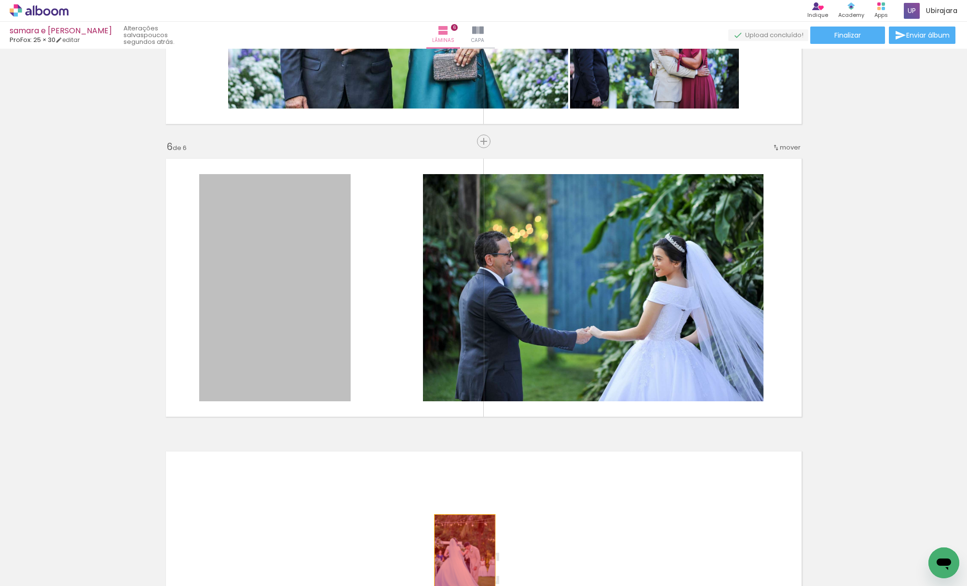
drag, startPoint x: 290, startPoint y: 252, endPoint x: 460, endPoint y: 560, distance: 352.2
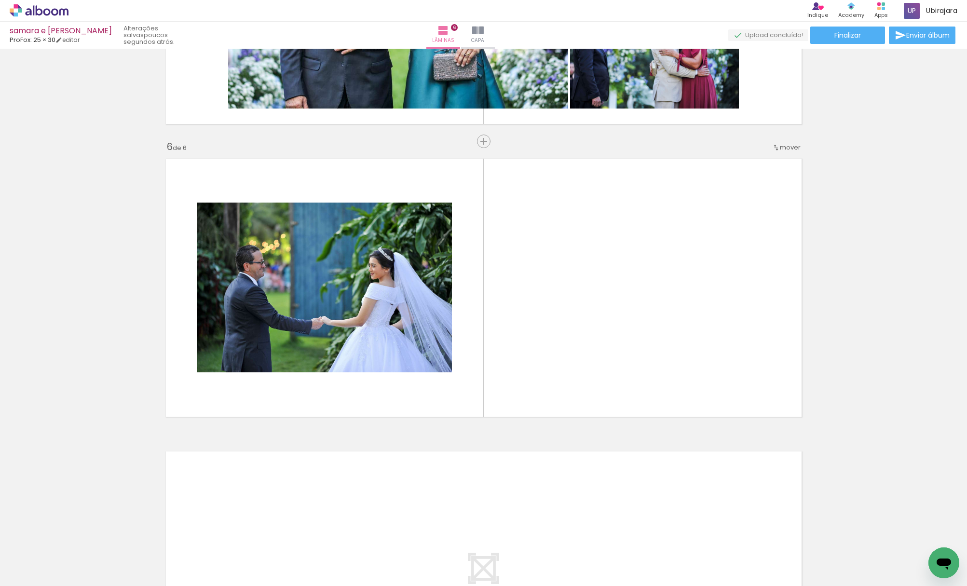
scroll to position [0, 807]
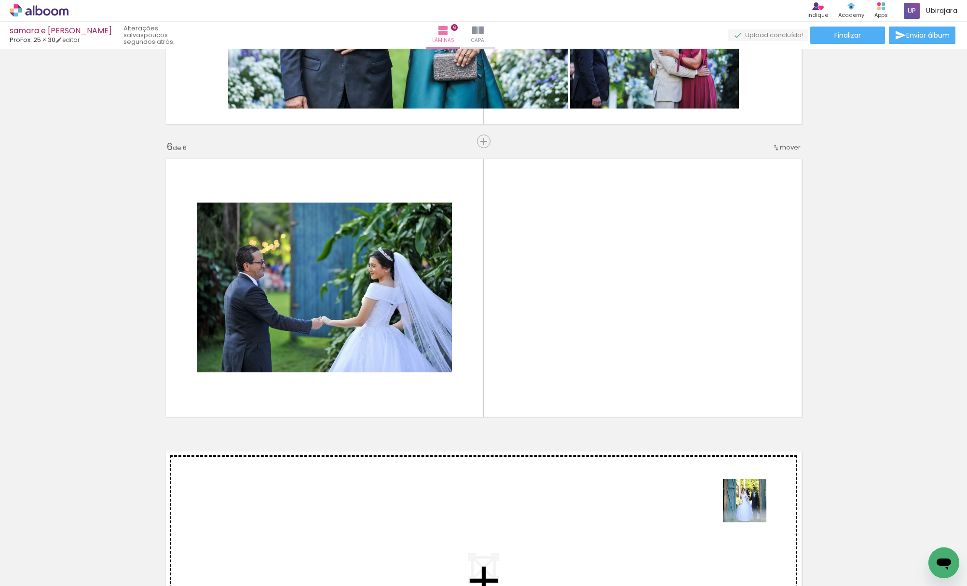
drag, startPoint x: 764, startPoint y: 565, endPoint x: 706, endPoint y: 398, distance: 176.5
click at [711, 392] on quentale-workspace at bounding box center [483, 293] width 967 height 586
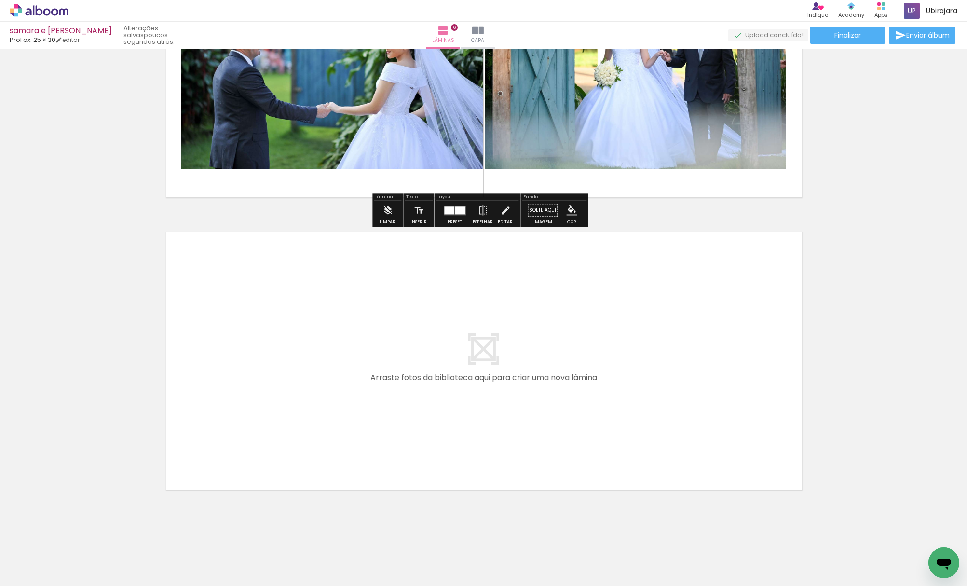
scroll to position [1610, 0]
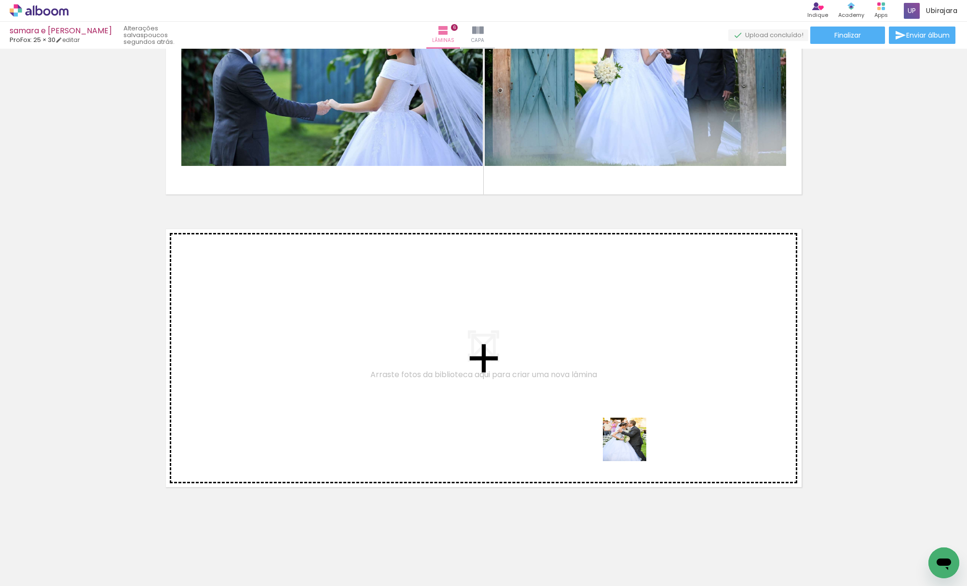
drag, startPoint x: 812, startPoint y: 558, endPoint x: 450, endPoint y: 360, distance: 412.6
click at [450, 360] on quentale-workspace at bounding box center [483, 293] width 967 height 586
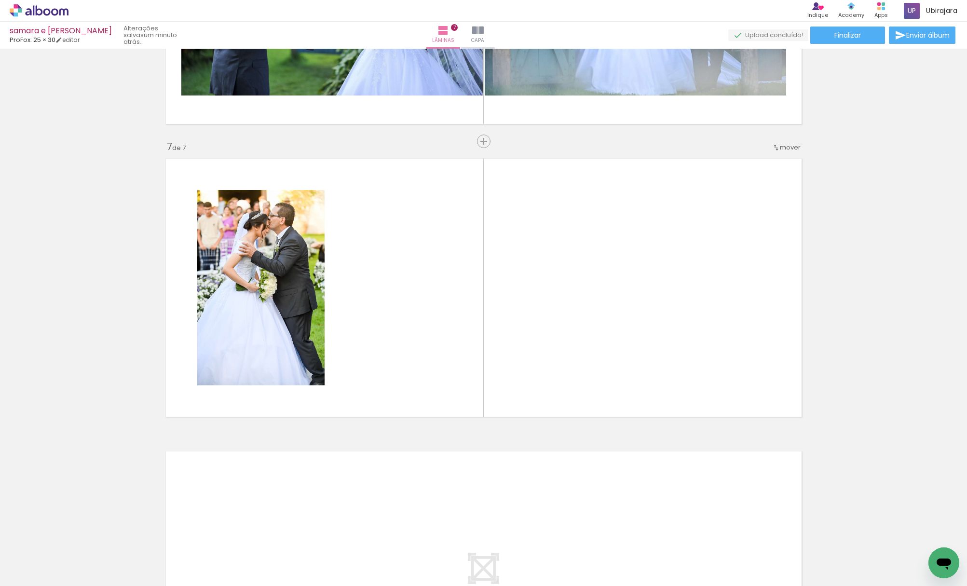
scroll to position [0, 138]
drag, startPoint x: 346, startPoint y: 563, endPoint x: 398, endPoint y: 351, distance: 218.4
click at [398, 351] on quentale-workspace at bounding box center [483, 293] width 967 height 586
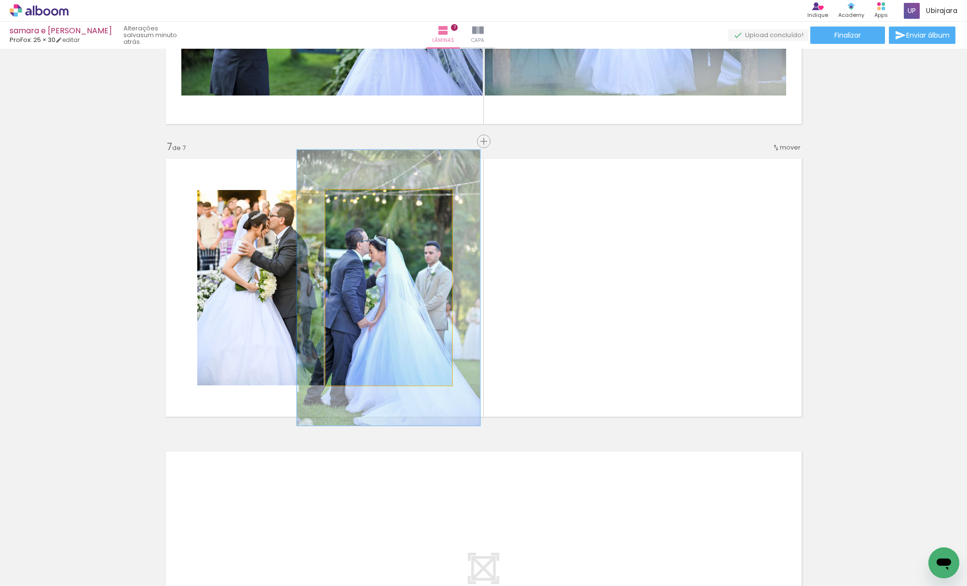
drag, startPoint x: 346, startPoint y: 200, endPoint x: 360, endPoint y: 203, distance: 13.8
type paper-slider "141"
click at [360, 203] on div at bounding box center [361, 200] width 15 height 15
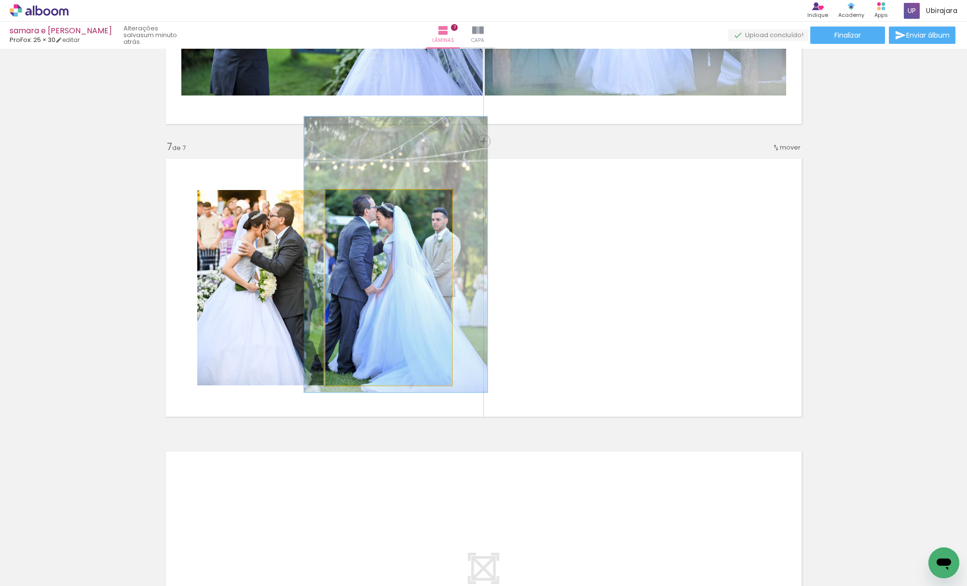
drag, startPoint x: 399, startPoint y: 272, endPoint x: 406, endPoint y: 239, distance: 34.1
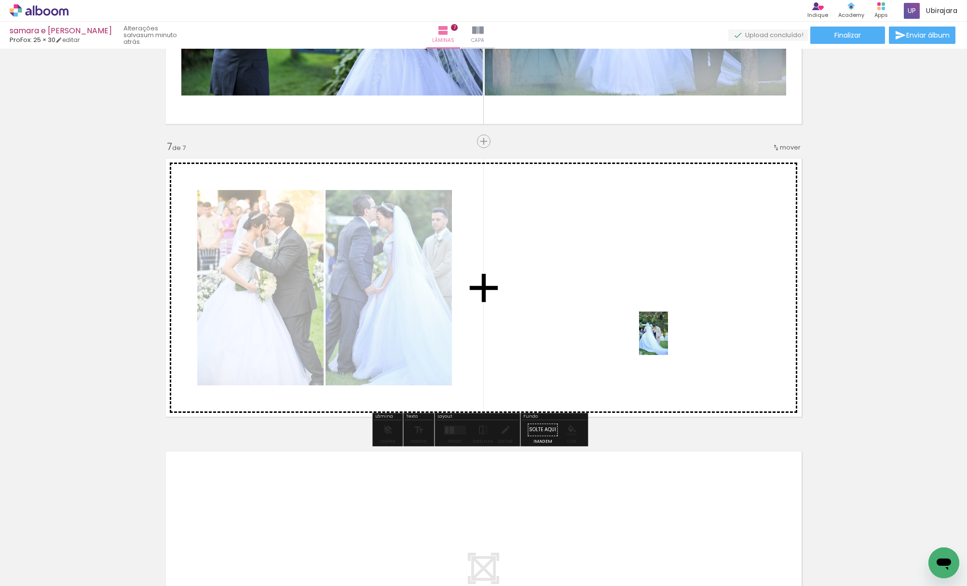
drag, startPoint x: 401, startPoint y: 562, endPoint x: 668, endPoint y: 341, distance: 346.8
click at [668, 341] on quentale-workspace at bounding box center [483, 293] width 967 height 586
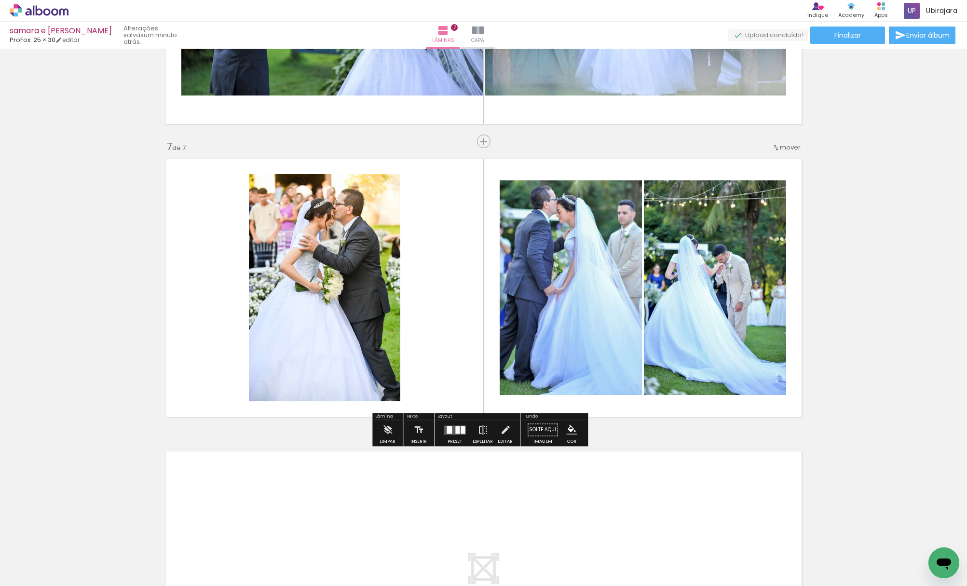
click at [685, 301] on quentale-photo at bounding box center [715, 287] width 142 height 215
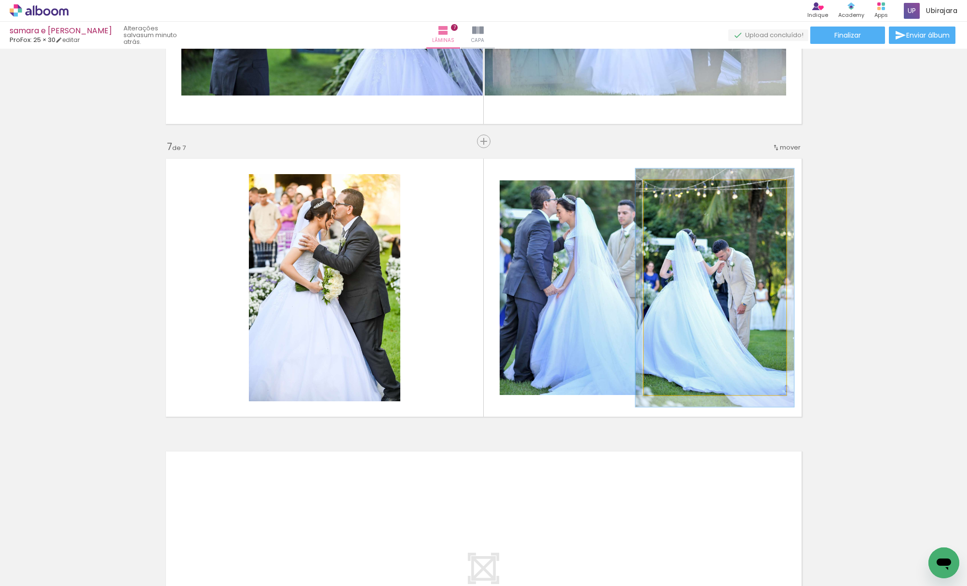
type paper-slider "111"
click at [669, 191] on div at bounding box center [669, 190] width 15 height 15
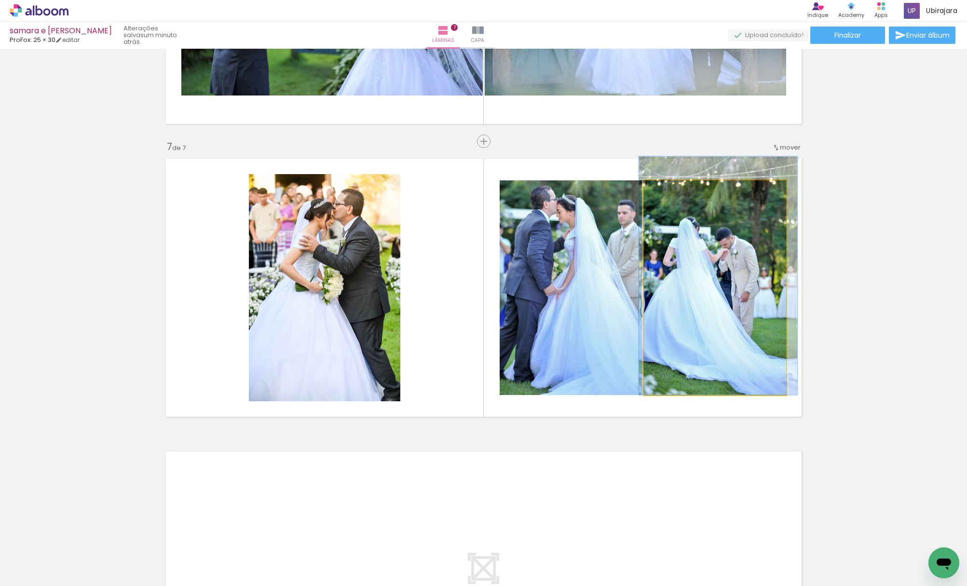
drag, startPoint x: 703, startPoint y: 233, endPoint x: 706, endPoint y: 214, distance: 19.1
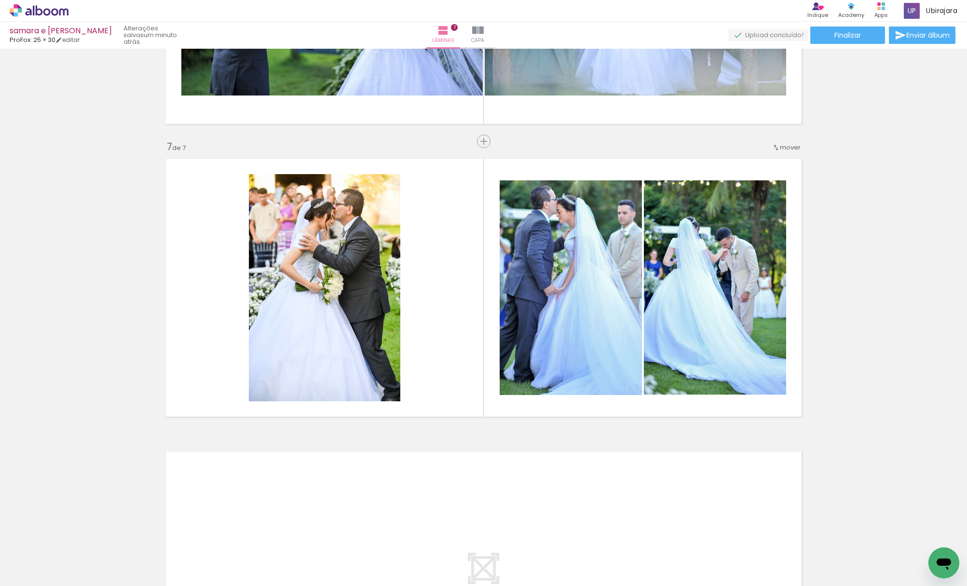
scroll to position [0, 829]
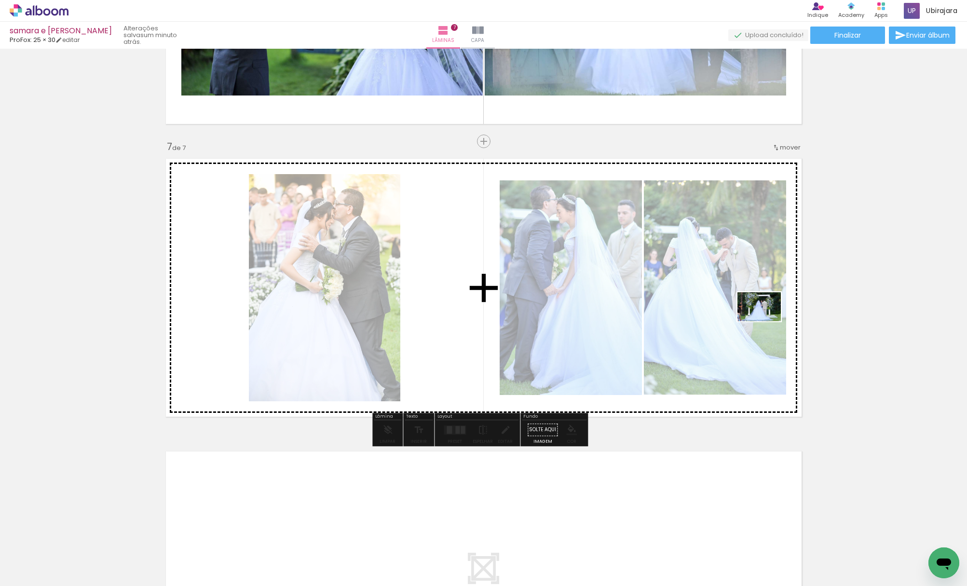
drag, startPoint x: 843, startPoint y: 557, endPoint x: 767, endPoint y: 321, distance: 247.5
click at [767, 321] on quentale-workspace at bounding box center [483, 293] width 967 height 586
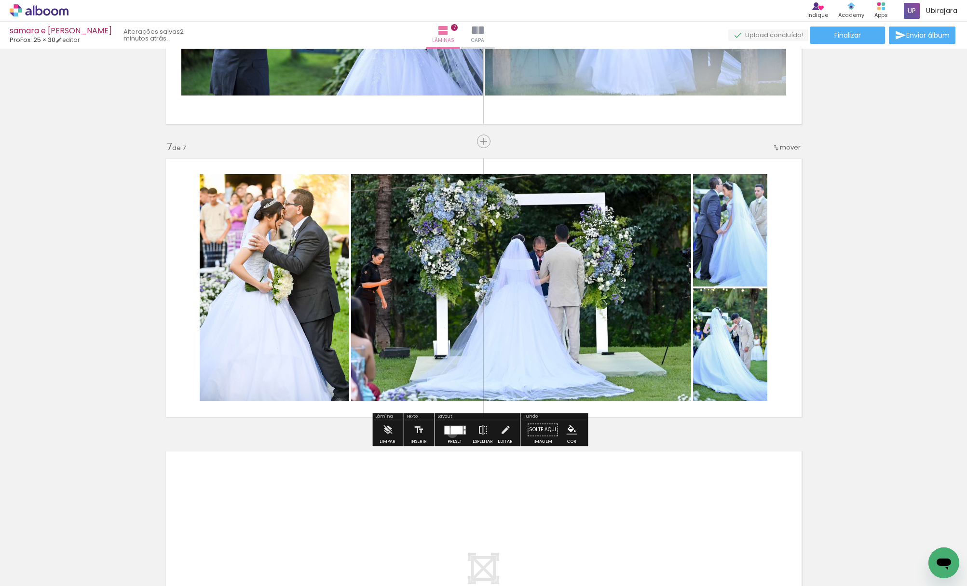
click at [451, 432] on div at bounding box center [457, 430] width 12 height 8
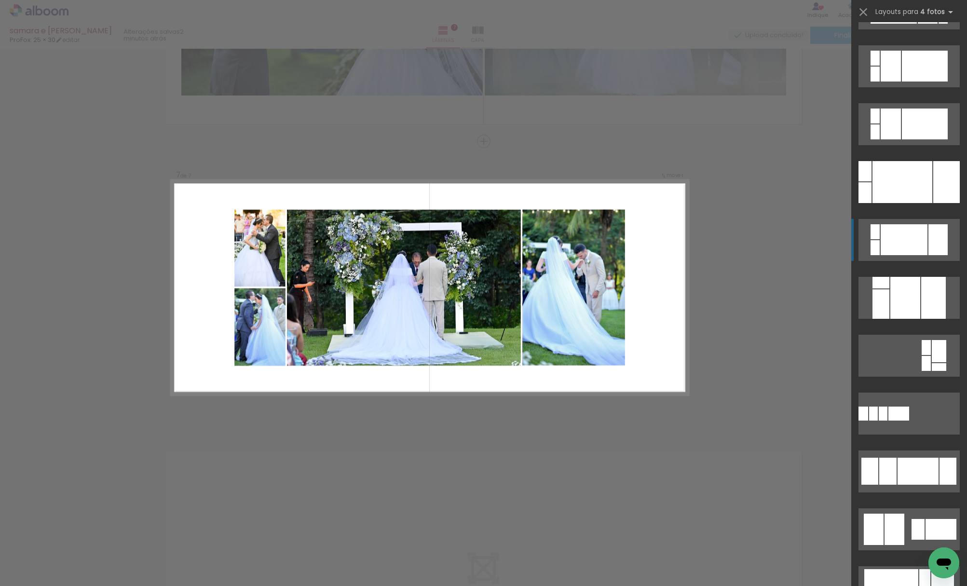
scroll to position [244, 0]
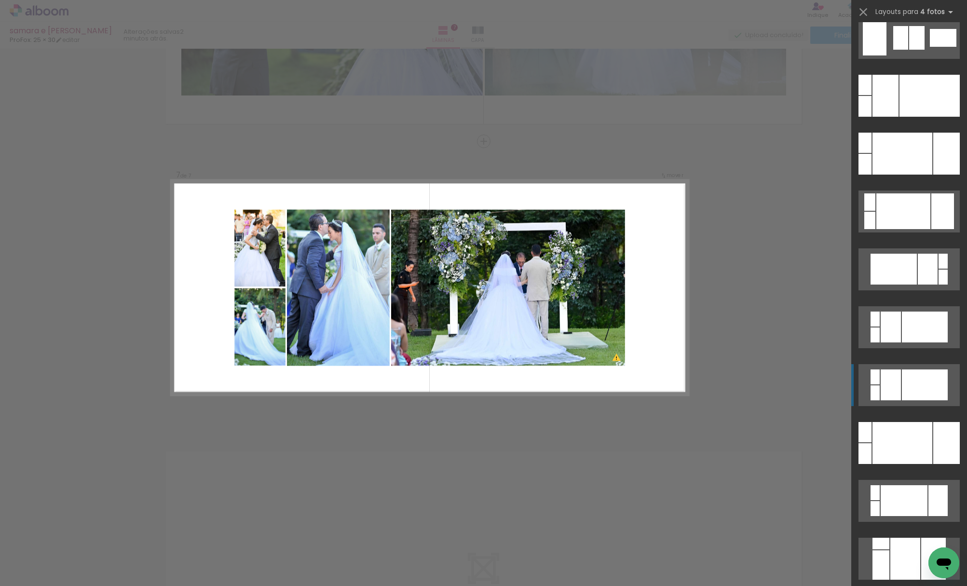
click at [917, 382] on div at bounding box center [925, 385] width 46 height 31
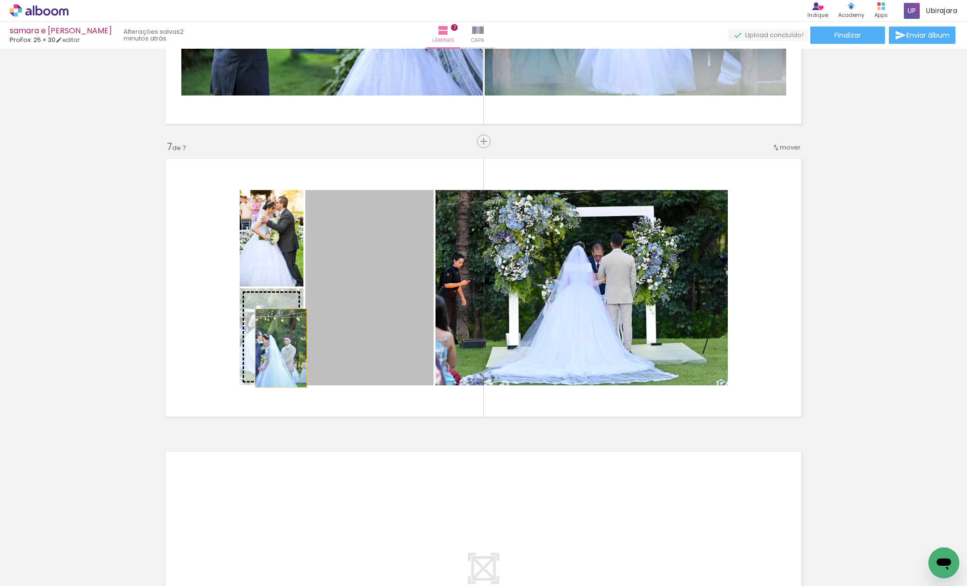
drag, startPoint x: 411, startPoint y: 296, endPoint x: 276, endPoint y: 348, distance: 144.4
click at [0, 0] on slot at bounding box center [0, 0] width 0 height 0
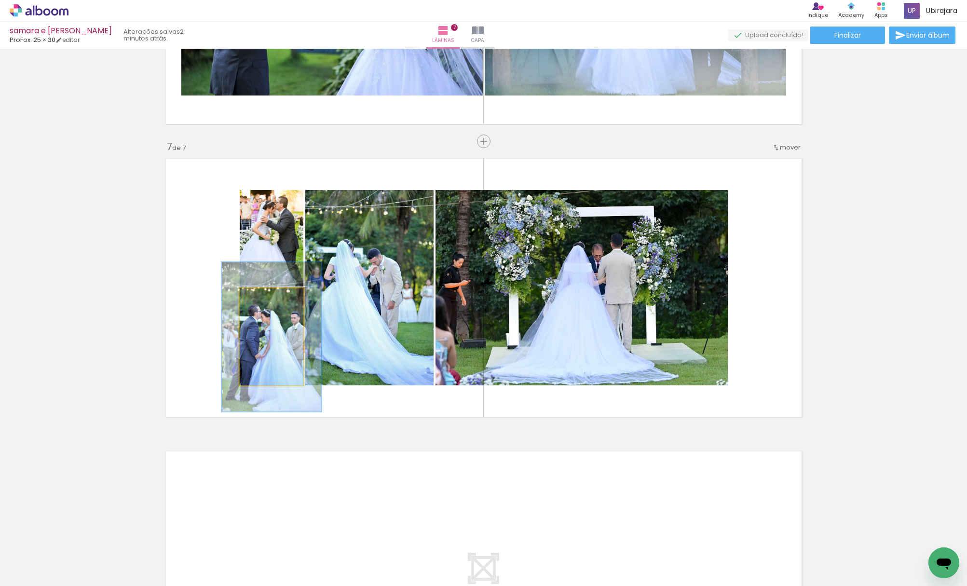
drag, startPoint x: 257, startPoint y: 300, endPoint x: 272, endPoint y: 300, distance: 15.0
type paper-slider "154"
click at [272, 300] on div at bounding box center [276, 298] width 9 height 9
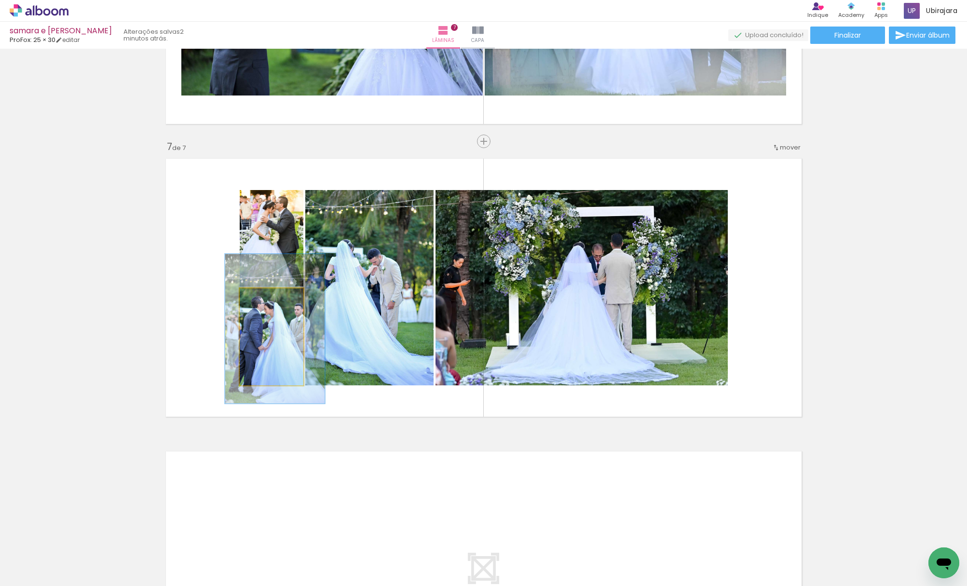
drag, startPoint x: 279, startPoint y: 333, endPoint x: 280, endPoint y: 326, distance: 7.8
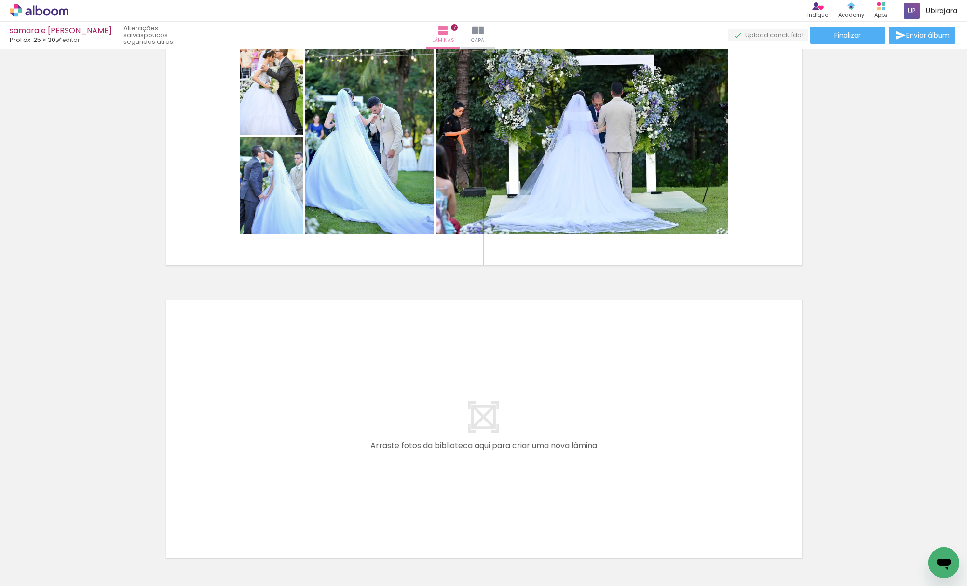
scroll to position [0, 985]
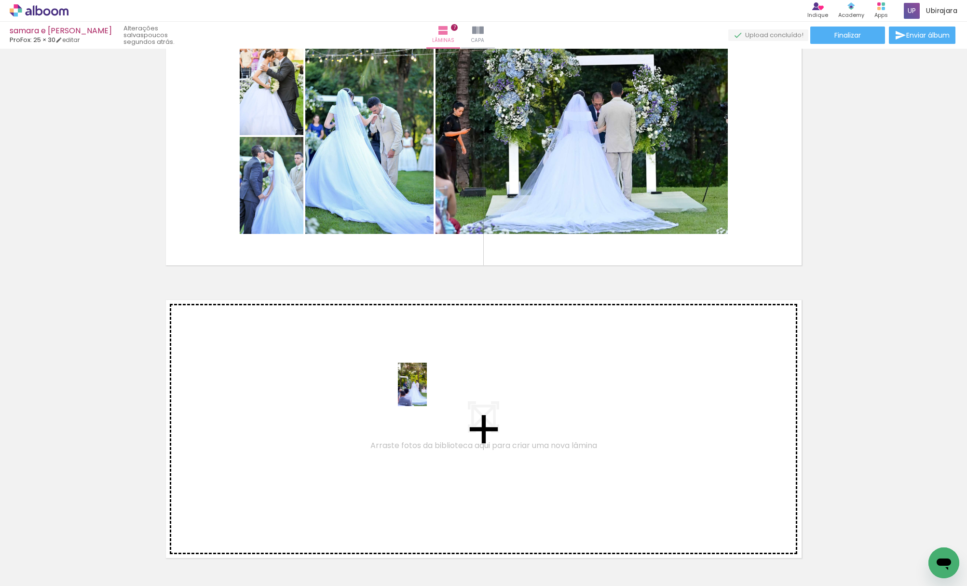
drag, startPoint x: 746, startPoint y: 554, endPoint x: 427, endPoint y: 392, distance: 358.4
click at [427, 392] on quentale-workspace at bounding box center [483, 293] width 967 height 586
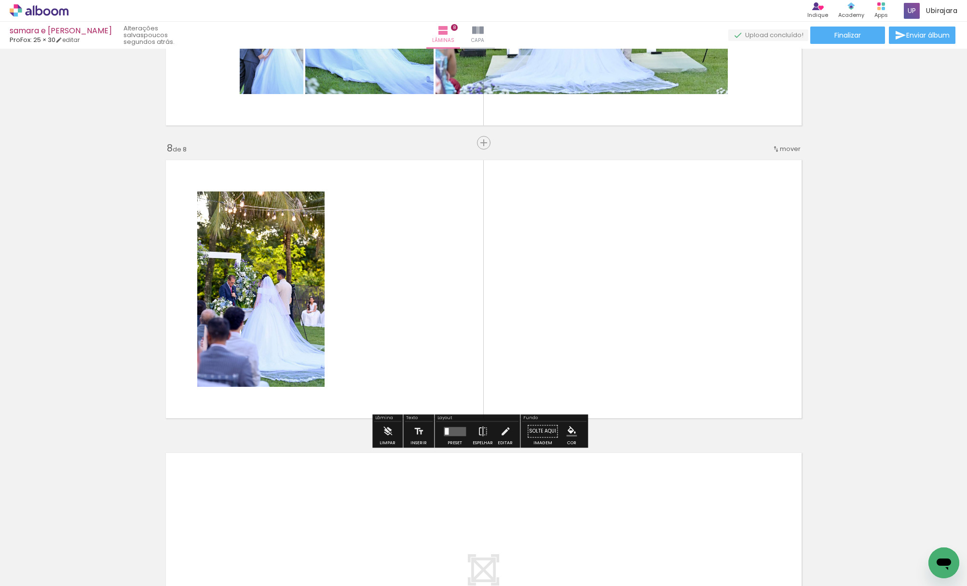
scroll to position [1974, 0]
